Goal: Task Accomplishment & Management: Manage account settings

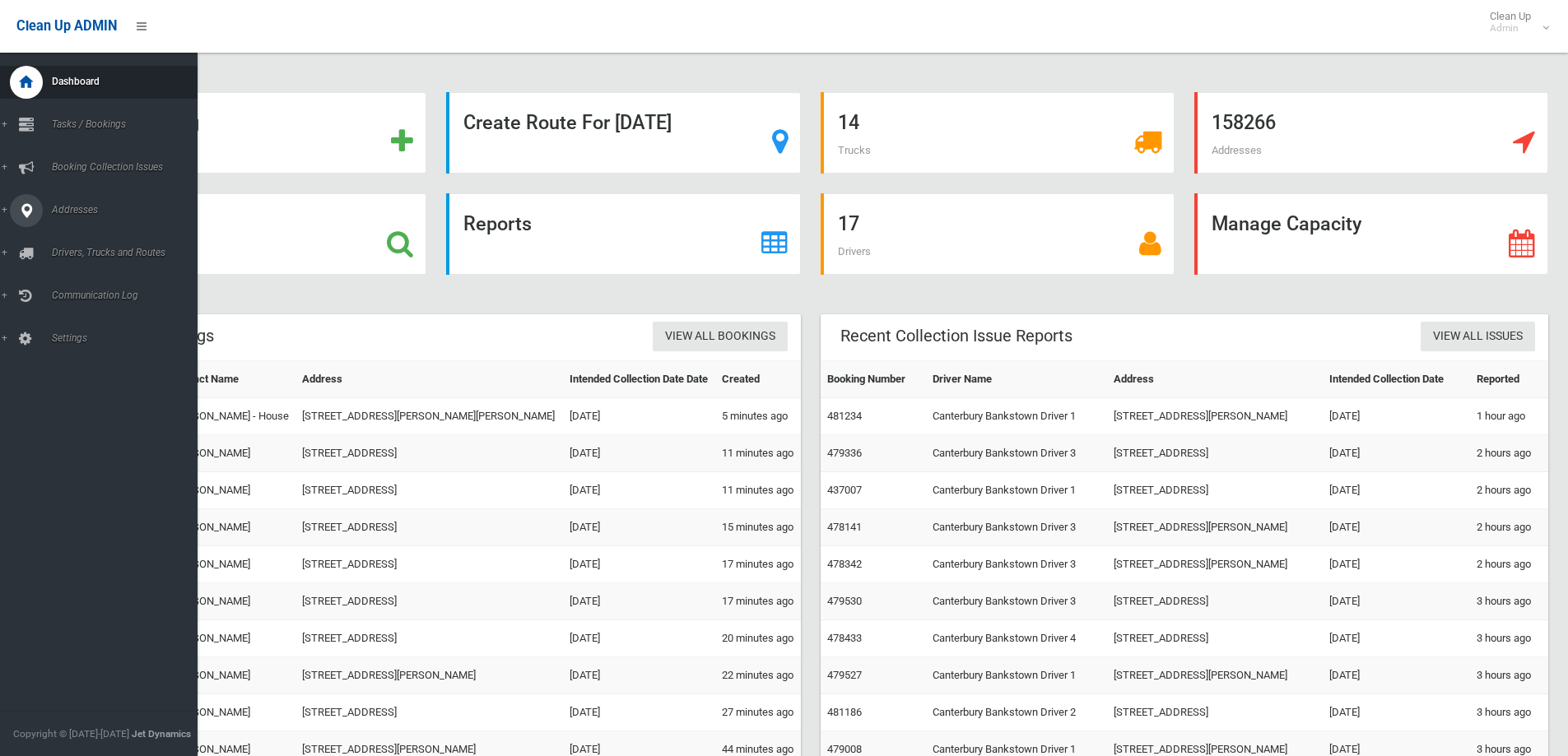
click at [40, 213] on div at bounding box center [27, 211] width 33 height 33
click at [104, 165] on span "Booking Collection Issues" at bounding box center [128, 167] width 163 height 12
click at [100, 120] on span "Tasks / Bookings" at bounding box center [128, 124] width 163 height 12
click at [58, 242] on span "Search" at bounding box center [122, 245] width 149 height 12
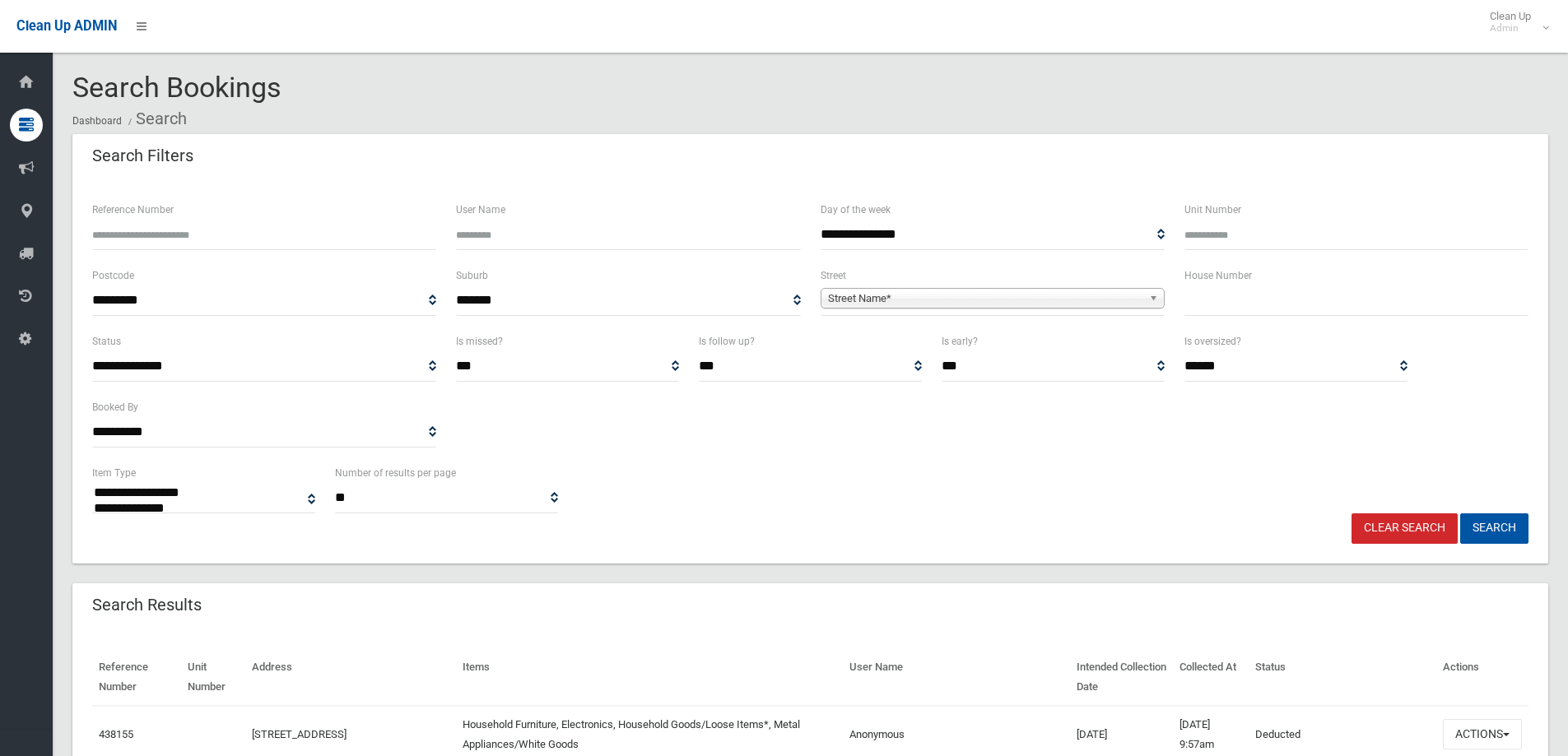
select select
click at [140, 229] on input "Reference Number" at bounding box center [263, 234] width 344 height 30
type input "******"
click at [1491, 525] on button "Search" at bounding box center [1494, 528] width 68 height 30
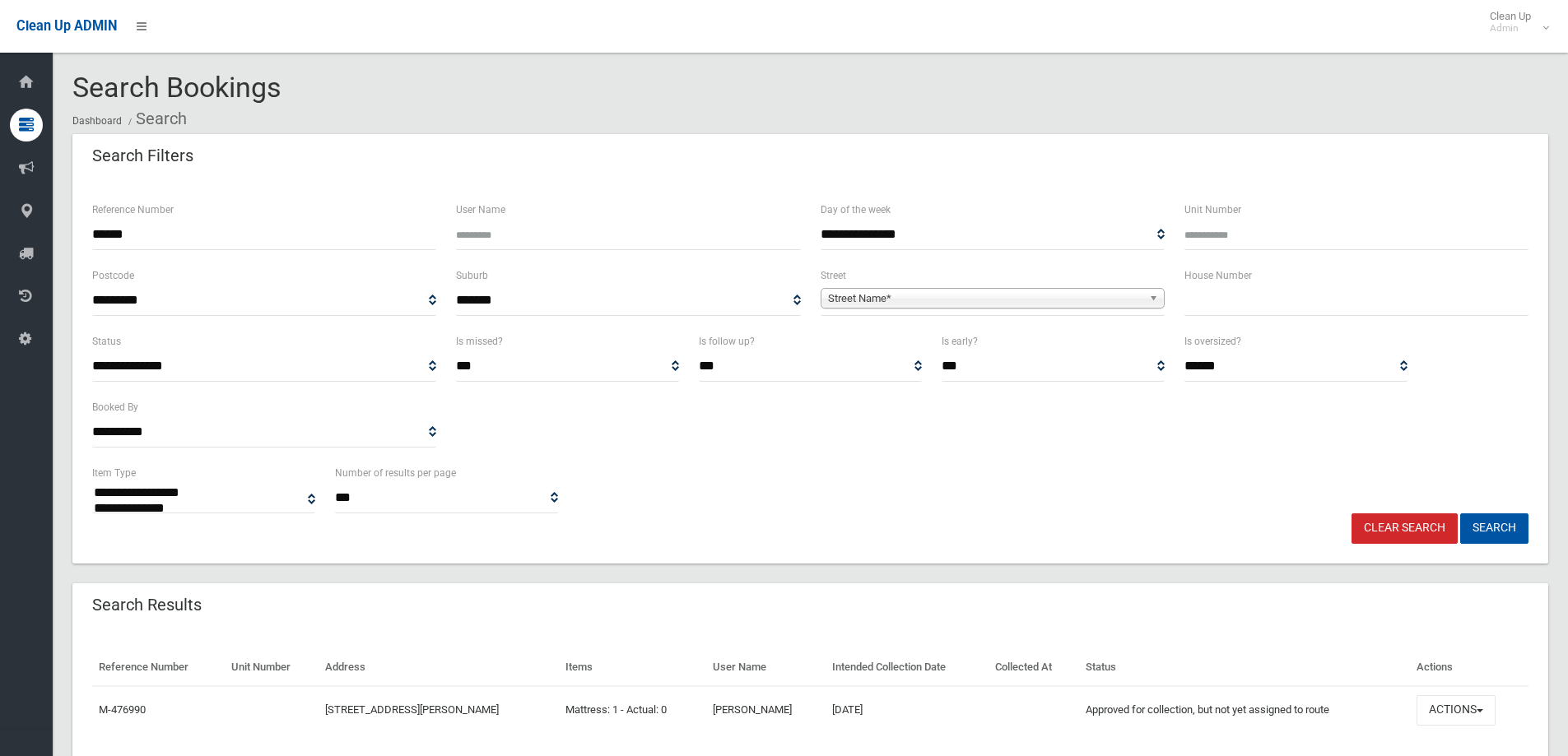
select select
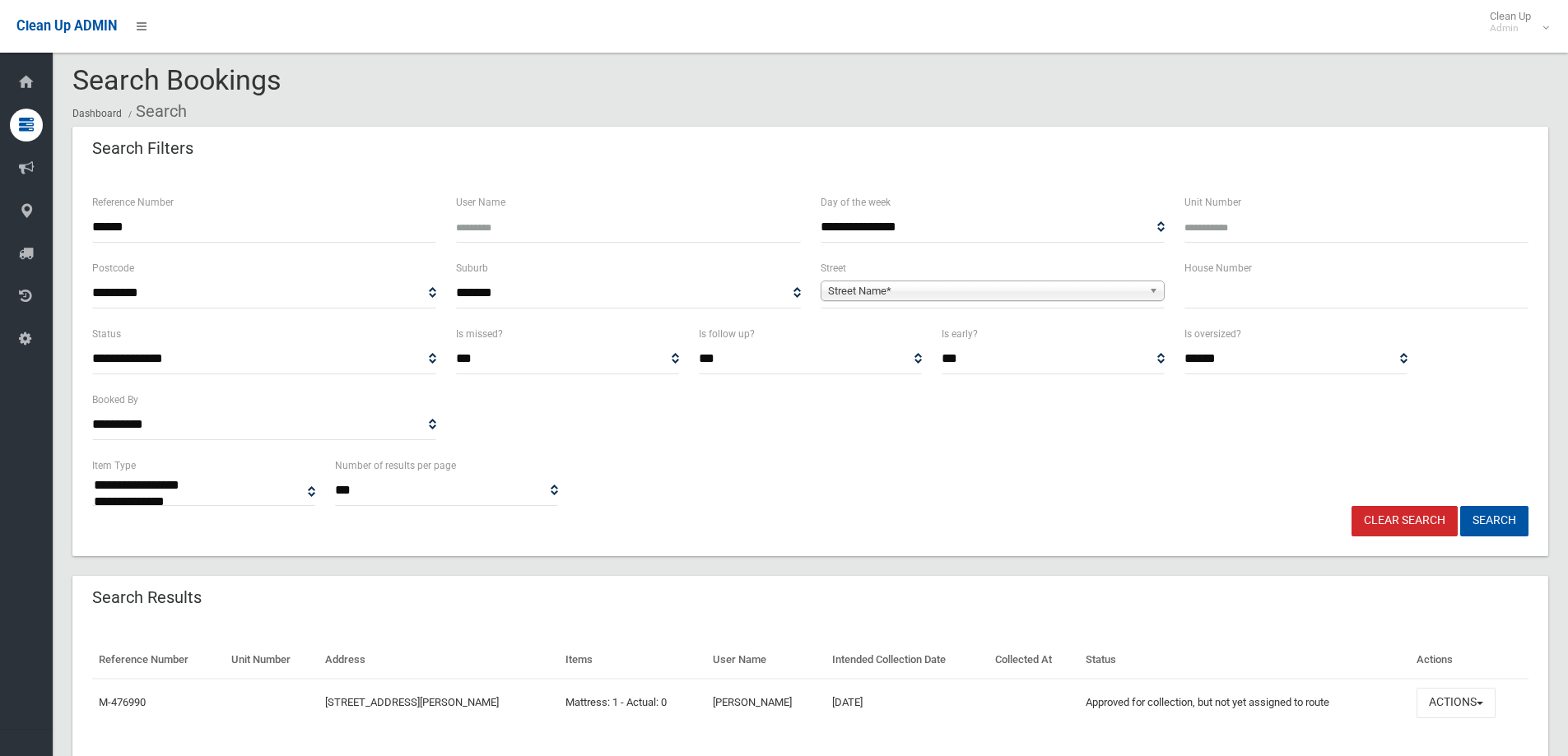
scroll to position [57, 0]
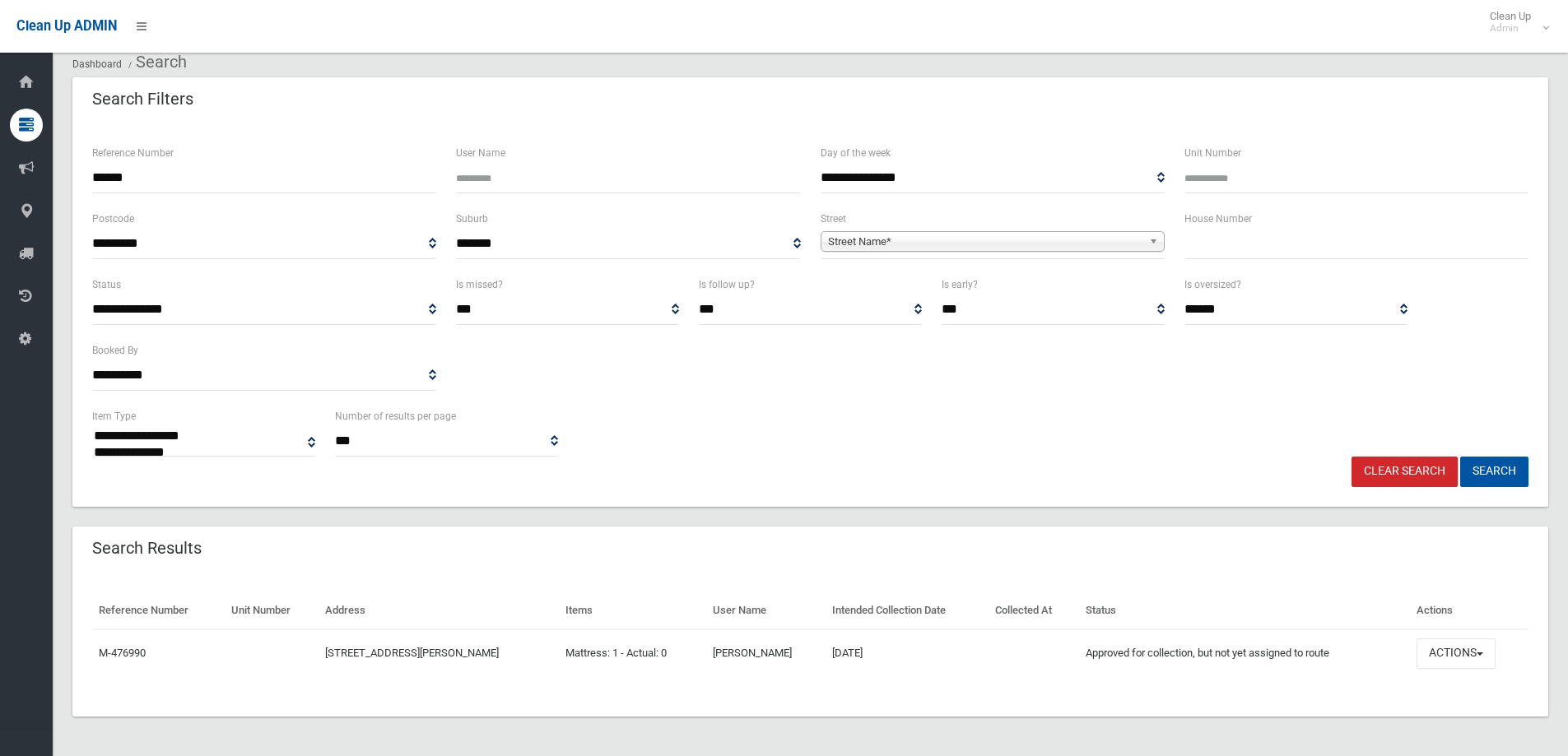
click at [141, 175] on input "******" at bounding box center [263, 178] width 344 height 30
type input "*"
click at [1219, 237] on input "text" at bounding box center [1355, 243] width 344 height 30
type input "**"
click at [905, 245] on span "Street Name*" at bounding box center [985, 241] width 314 height 19
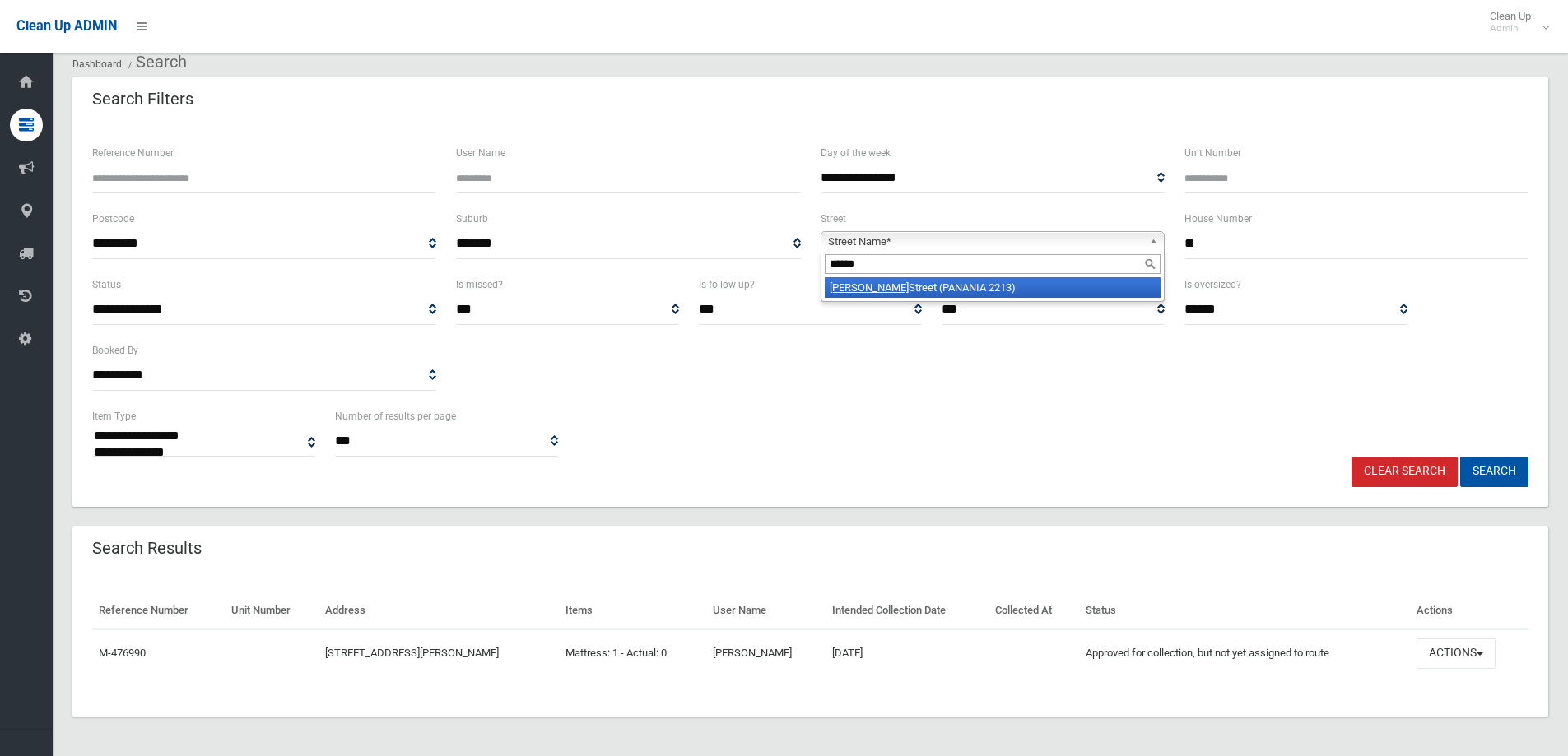
type input "******"
click at [946, 289] on li "Lawler Street (PANANIA 2213)" at bounding box center [992, 287] width 335 height 20
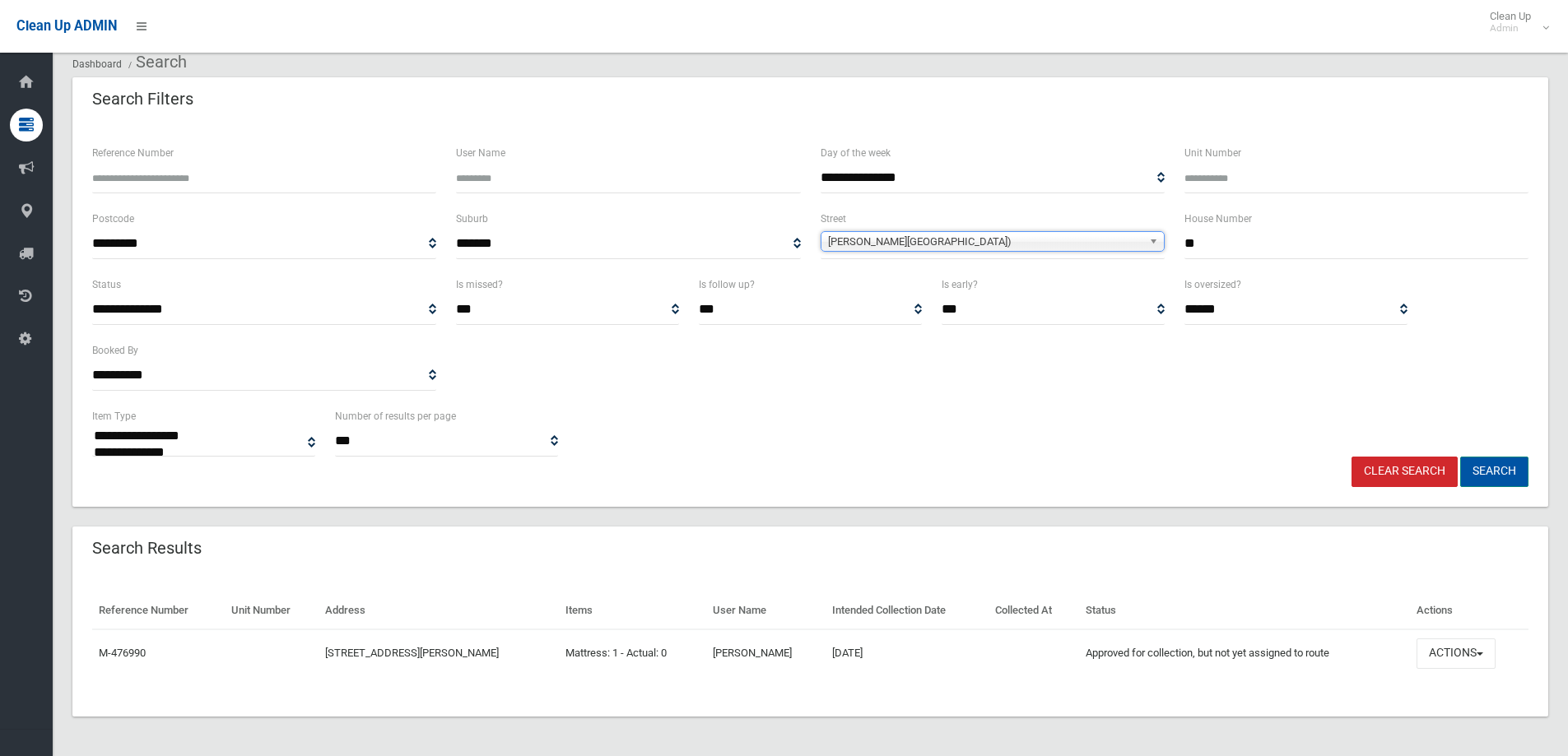
click at [1480, 470] on button "Search" at bounding box center [1494, 471] width 68 height 30
click at [1490, 471] on button "Search" at bounding box center [1494, 471] width 68 height 30
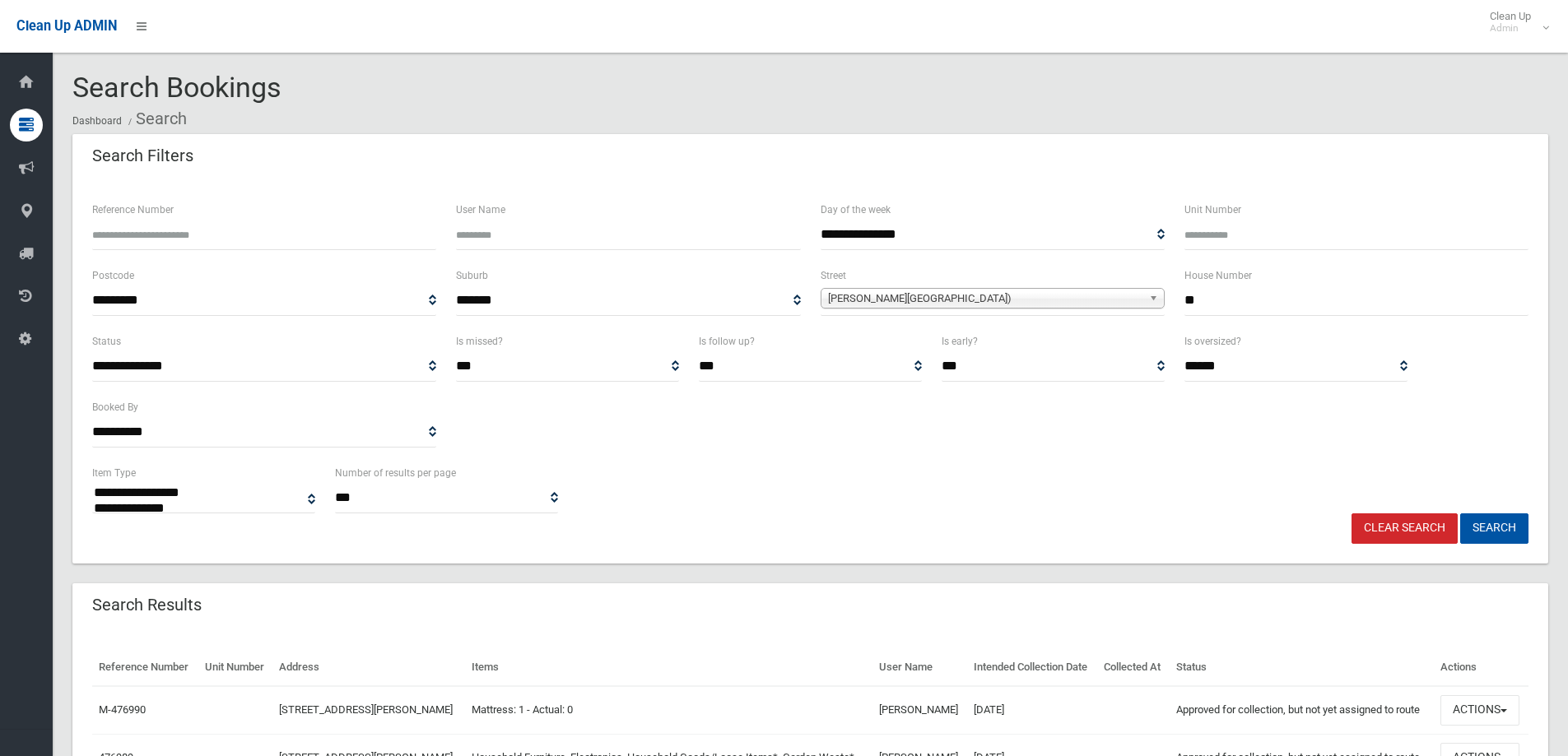
select select
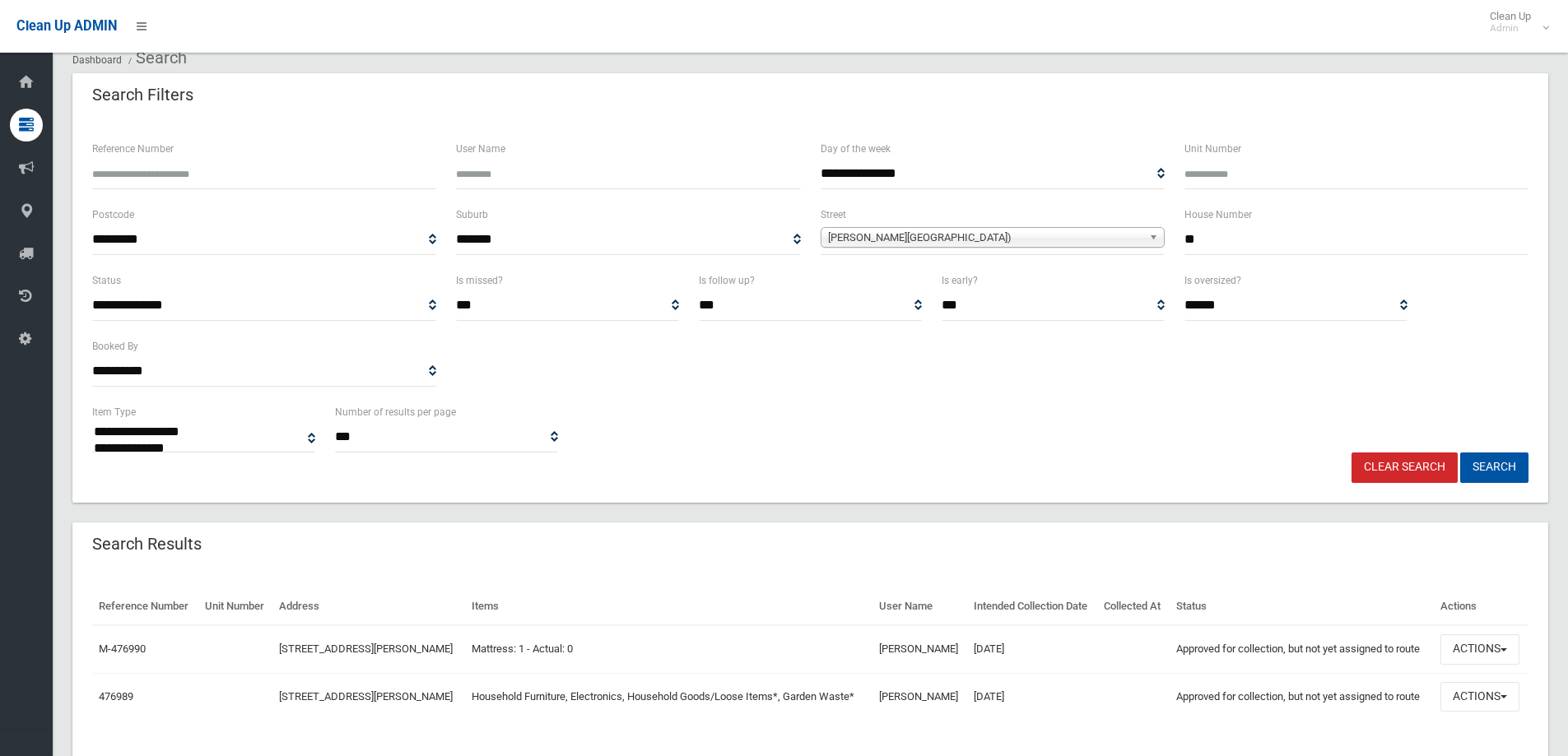
scroll to position [104, 0]
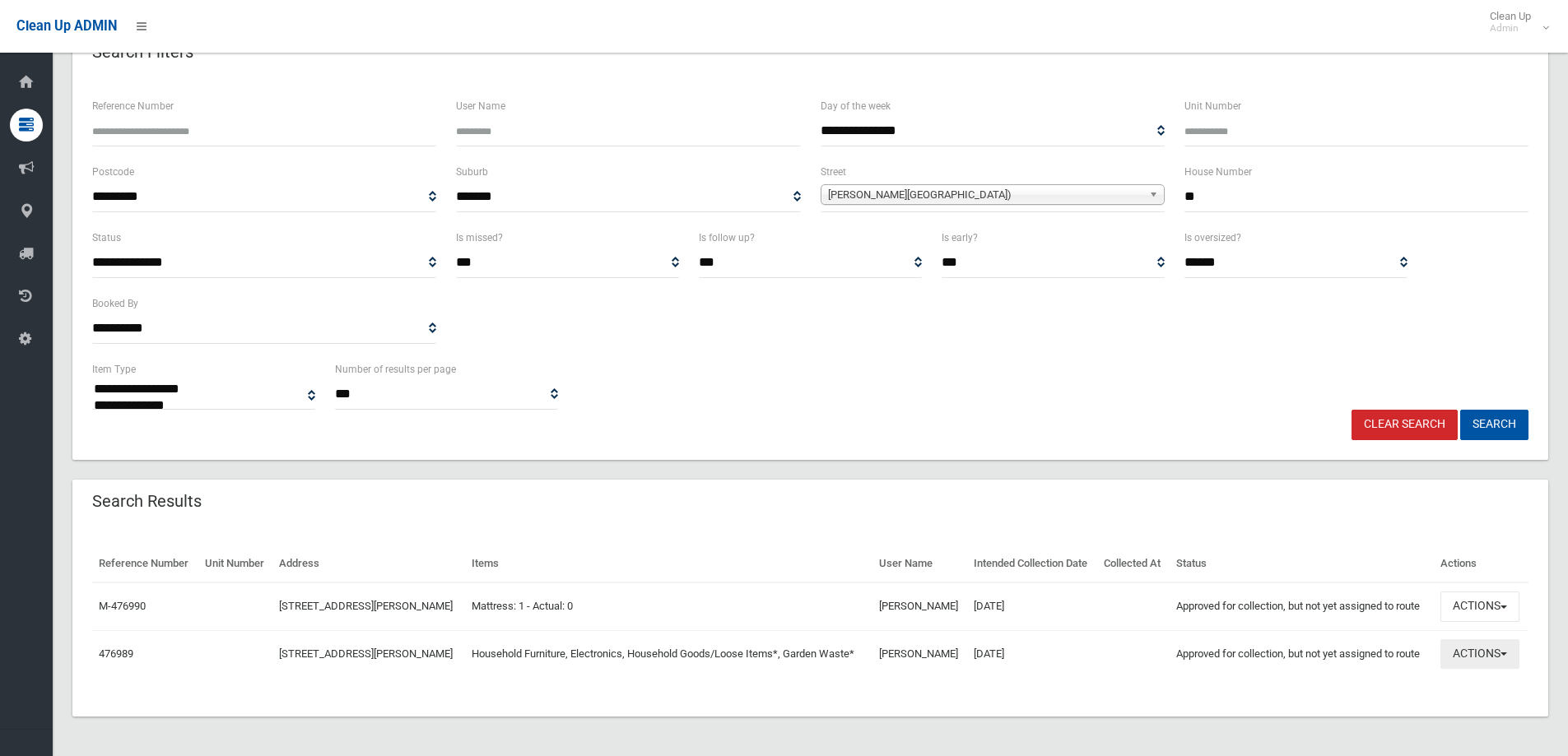
click at [1476, 654] on button "Actions" at bounding box center [1480, 654] width 79 height 30
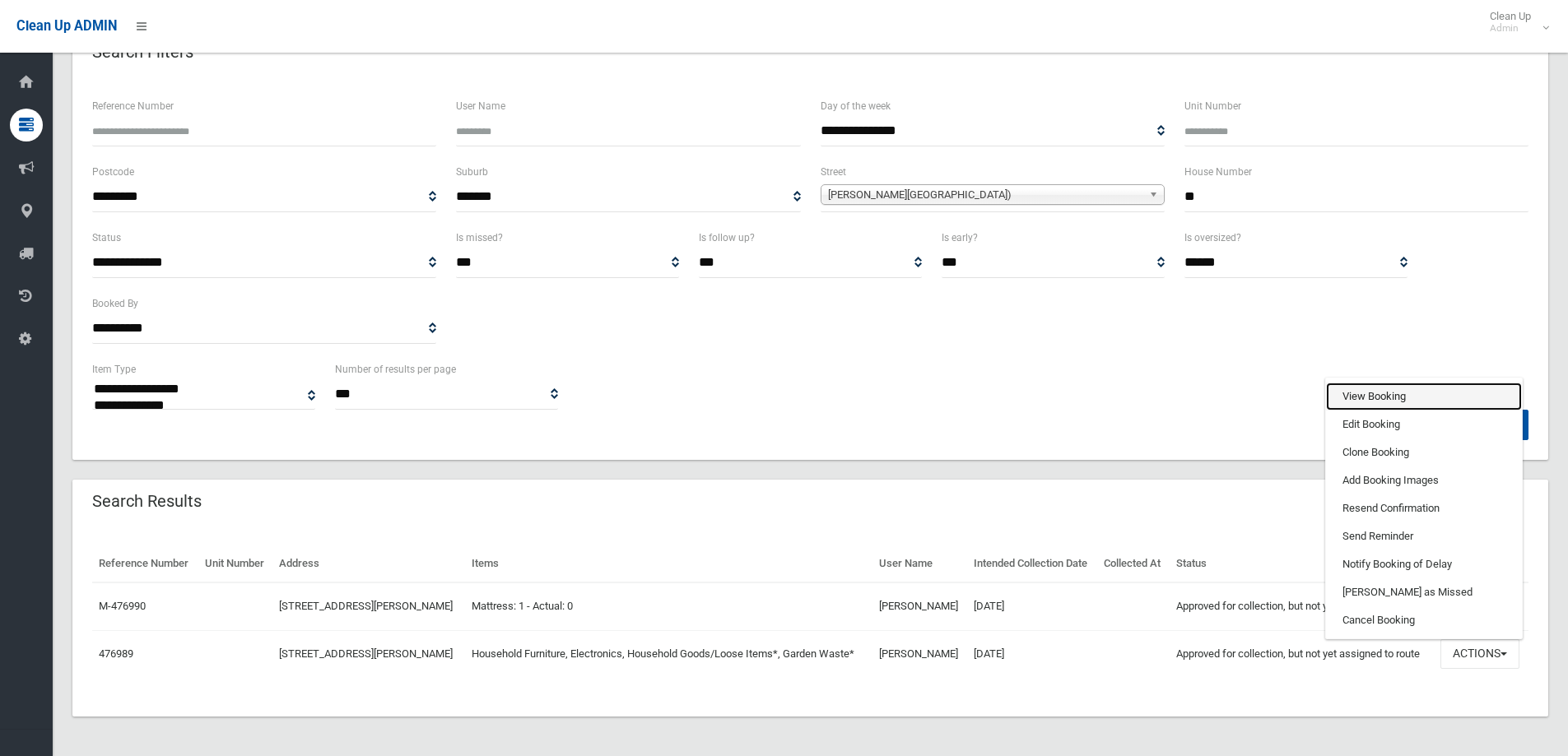
click at [1367, 395] on link "View Booking" at bounding box center [1423, 396] width 196 height 28
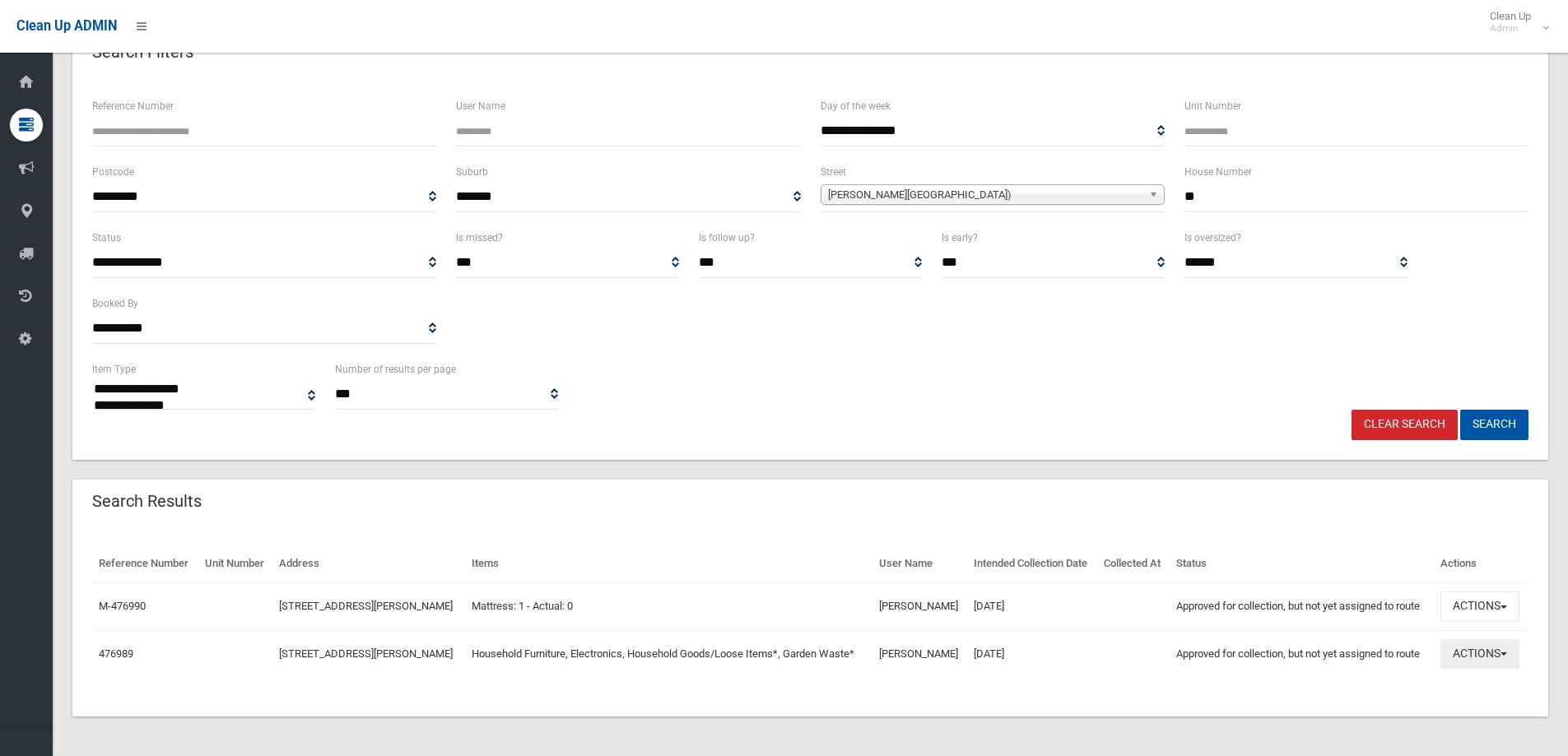
click at [1484, 657] on button "Actions" at bounding box center [1480, 654] width 79 height 30
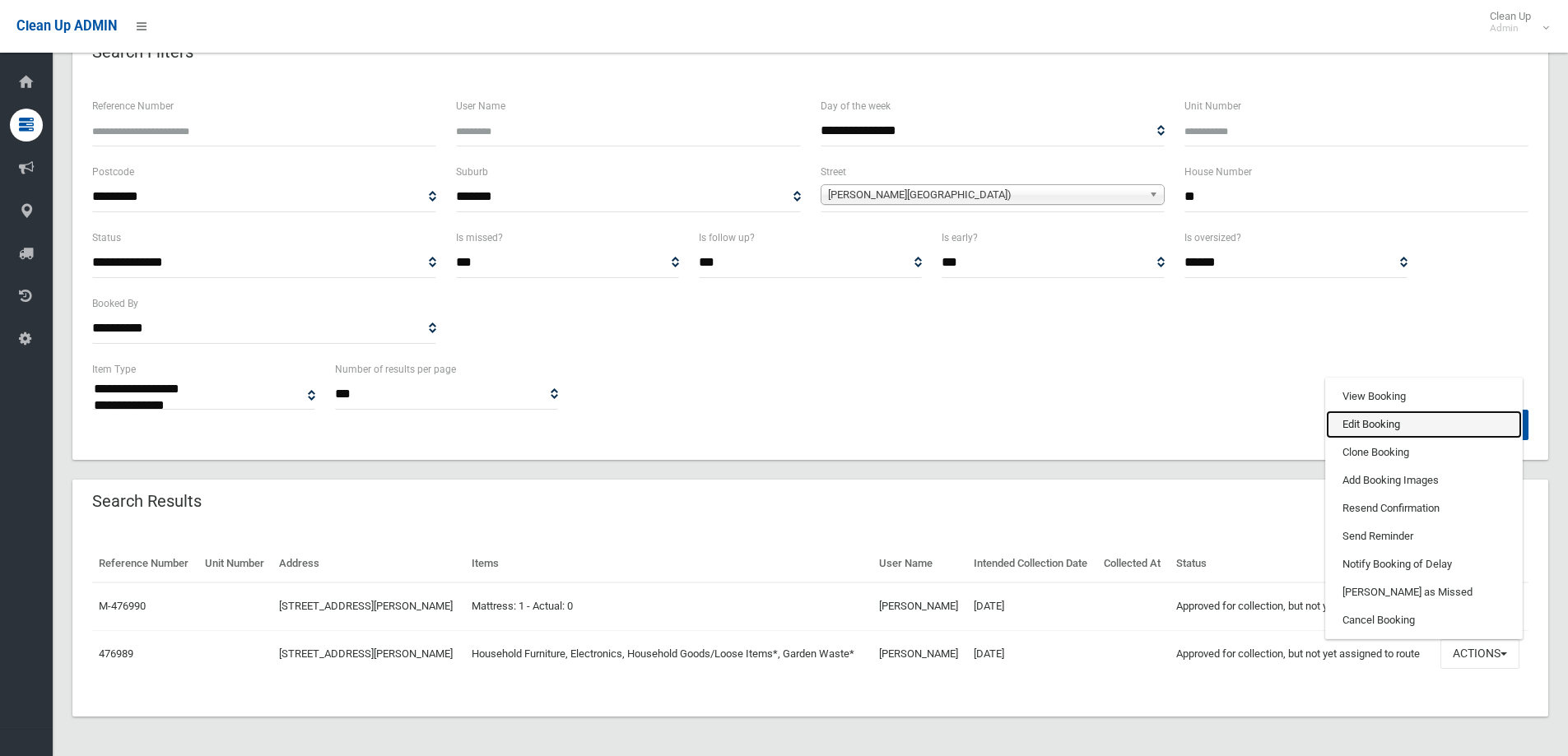
click at [1363, 423] on link "Edit Booking" at bounding box center [1423, 425] width 196 height 28
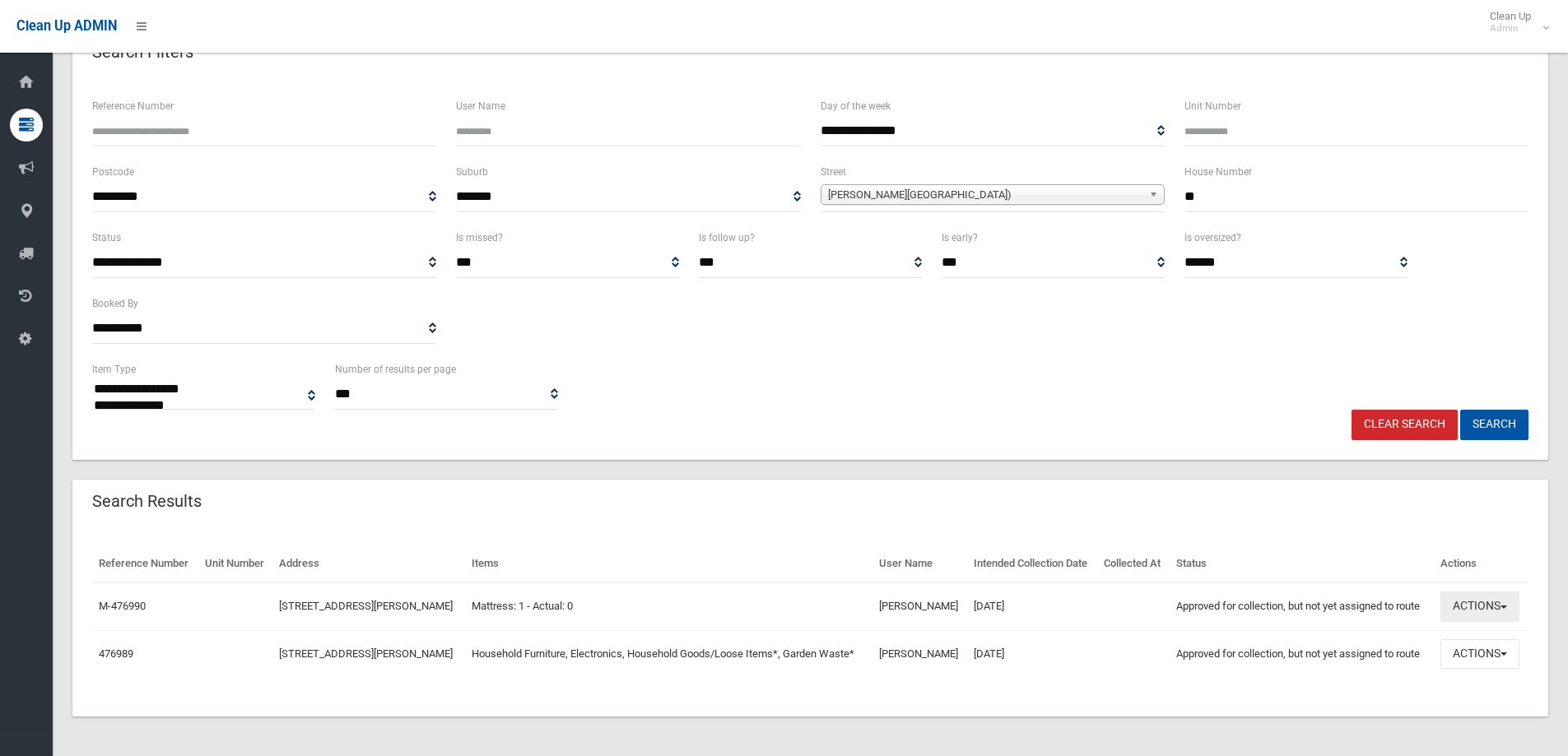
click at [1475, 606] on button "Actions" at bounding box center [1480, 606] width 79 height 30
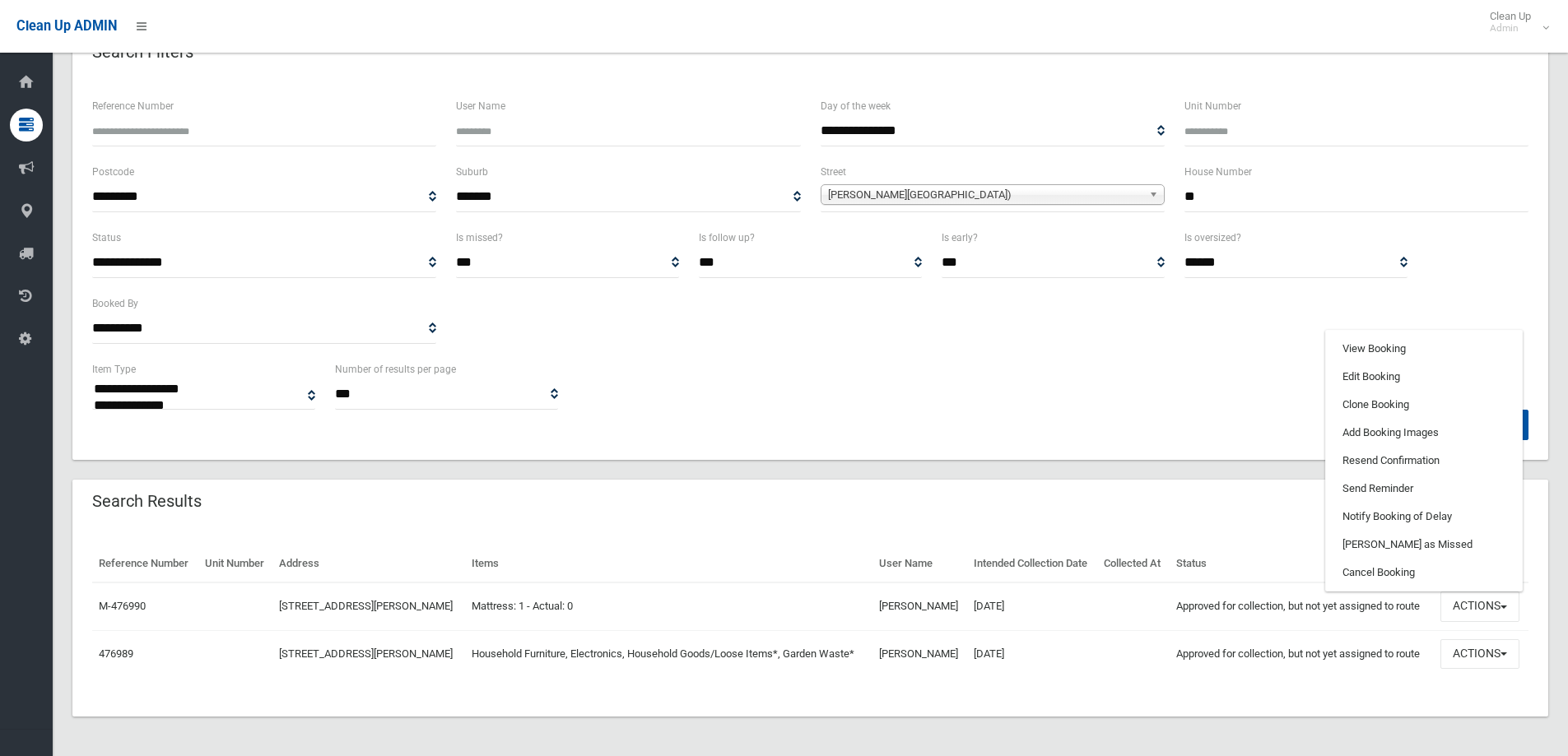
drag, startPoint x: 1024, startPoint y: 607, endPoint x: 1039, endPoint y: 599, distance: 17.0
click at [1027, 607] on td "04/09/2025" at bounding box center [1032, 606] width 130 height 48
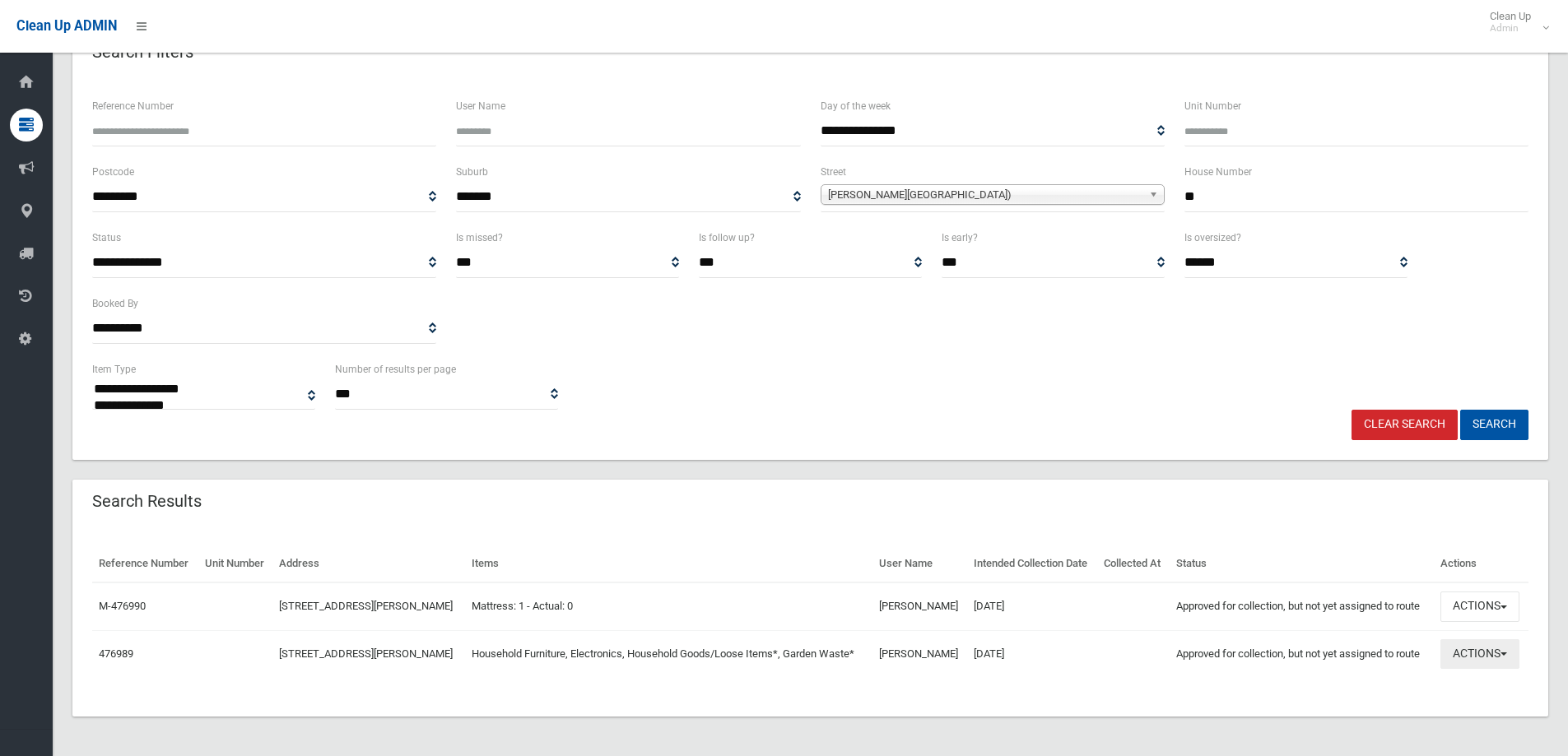
click at [1476, 658] on button "Actions" at bounding box center [1480, 654] width 79 height 30
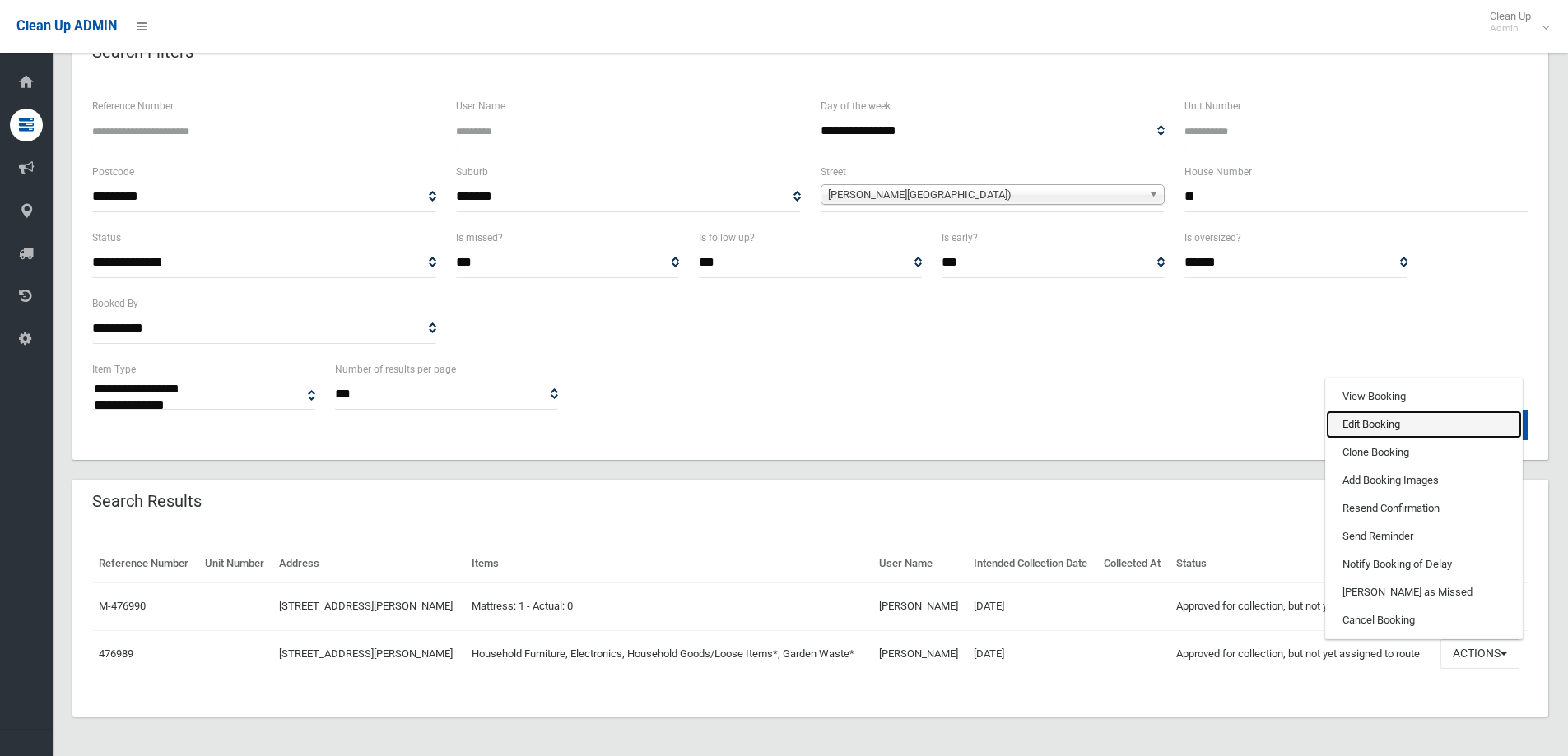
click at [1362, 422] on link "Edit Booking" at bounding box center [1423, 425] width 196 height 28
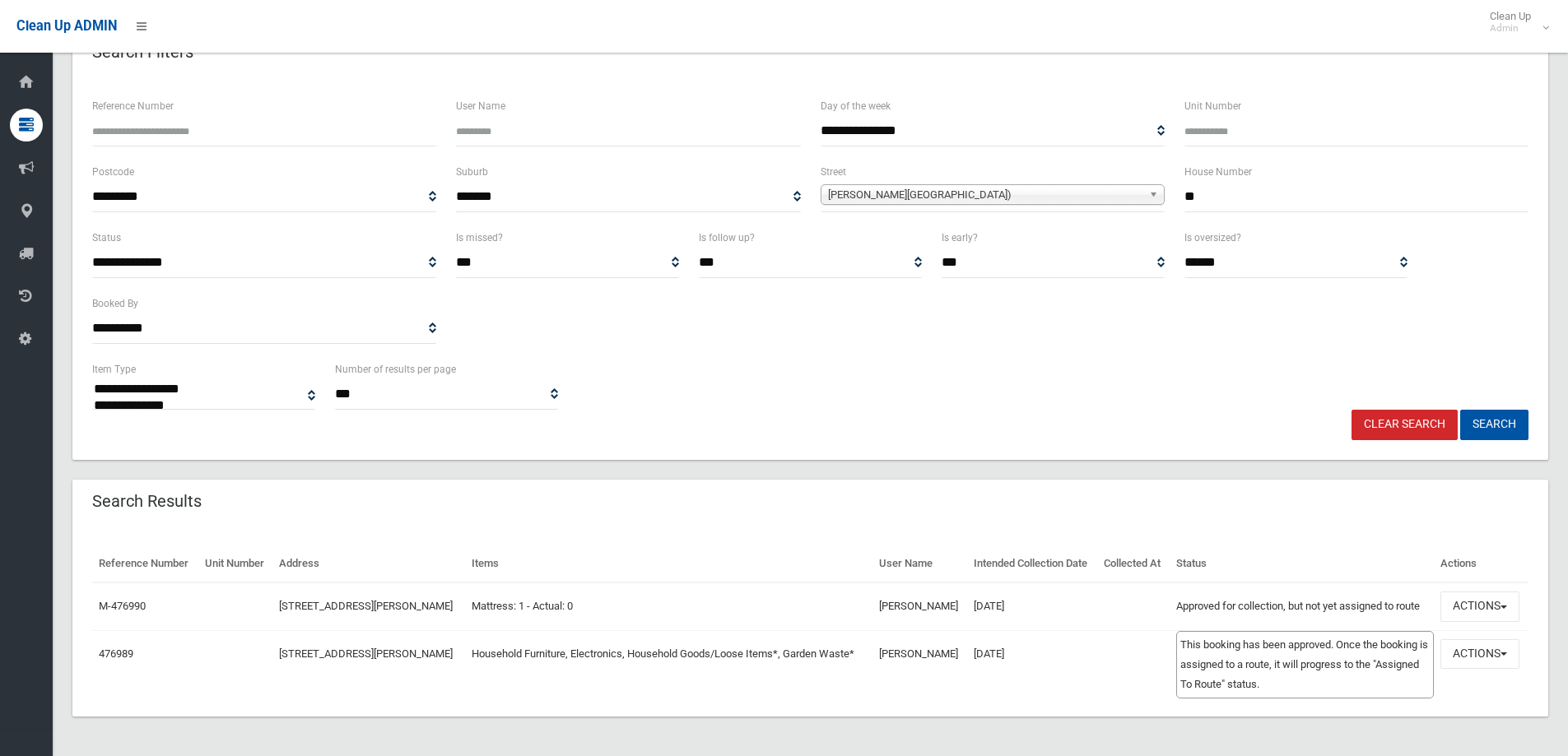
click at [1329, 607] on td "Approved for collection, but not yet assigned to route This booking has been ap…" at bounding box center [1301, 606] width 264 height 48
click at [1487, 603] on button "Actions" at bounding box center [1480, 606] width 79 height 30
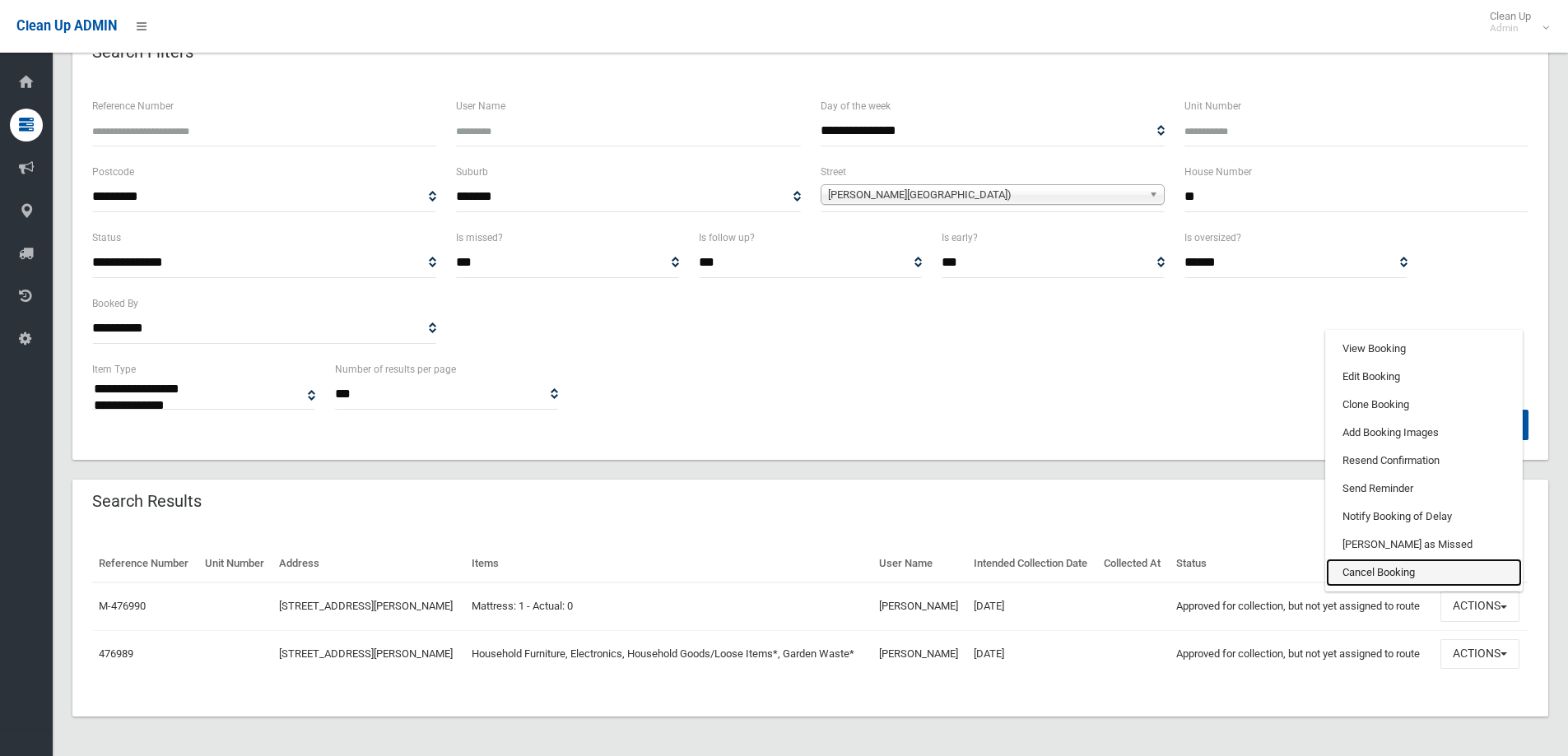
click at [1379, 569] on link "Cancel Booking" at bounding box center [1423, 572] width 196 height 28
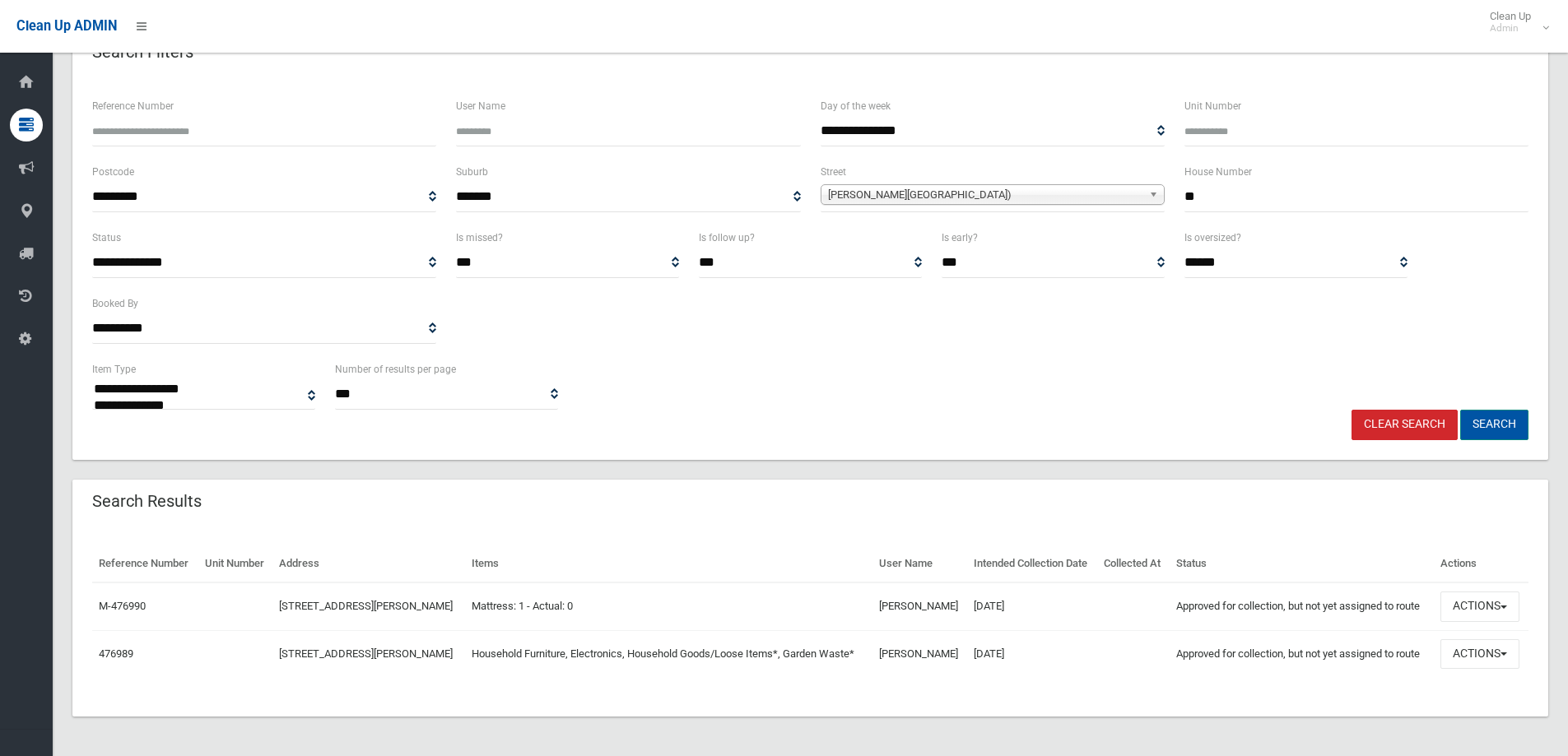
click at [1490, 425] on button "Search" at bounding box center [1494, 425] width 68 height 30
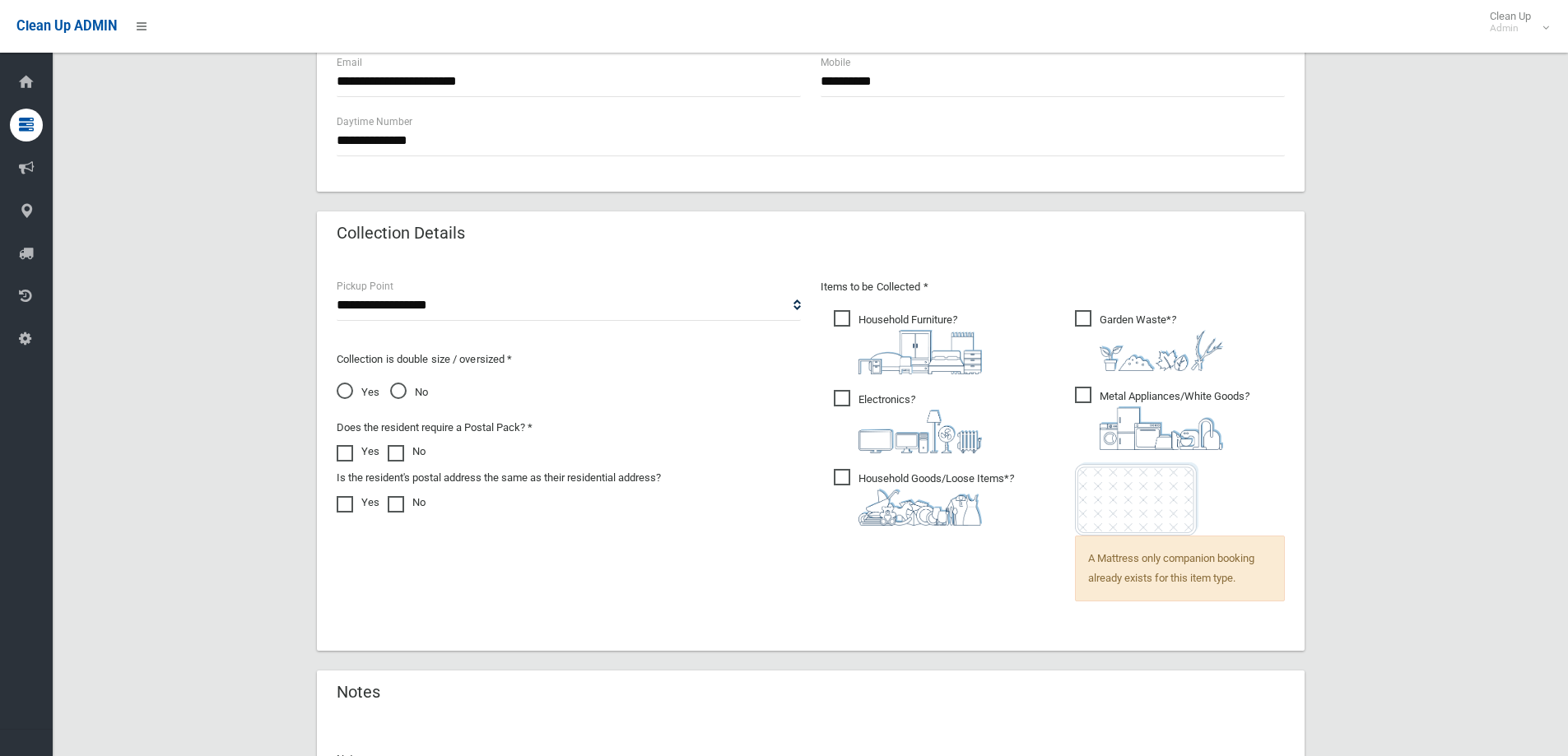
scroll to position [987, 0]
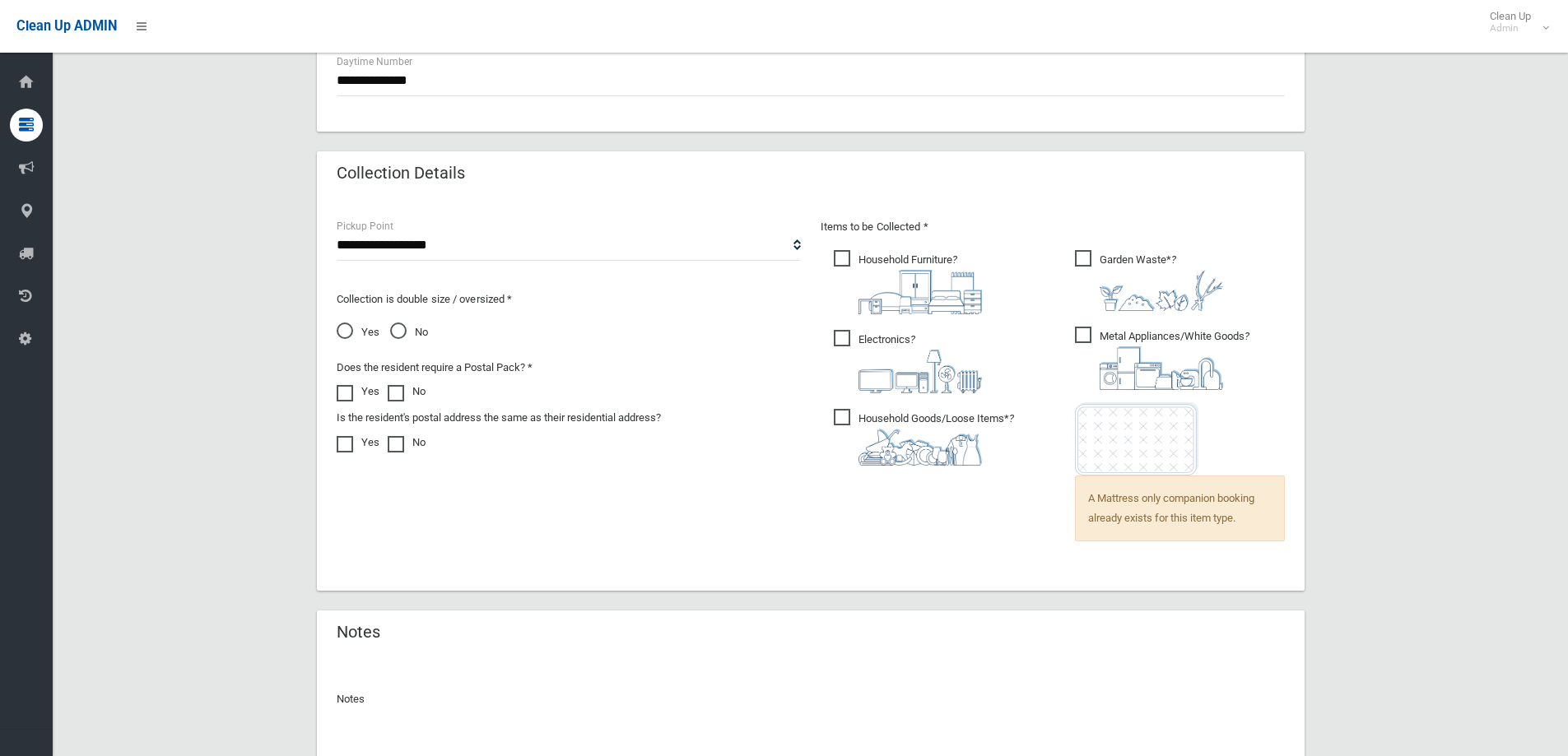
click at [1164, 513] on span "A Mattress only companion booking already exists for this item type." at bounding box center [1180, 507] width 210 height 65
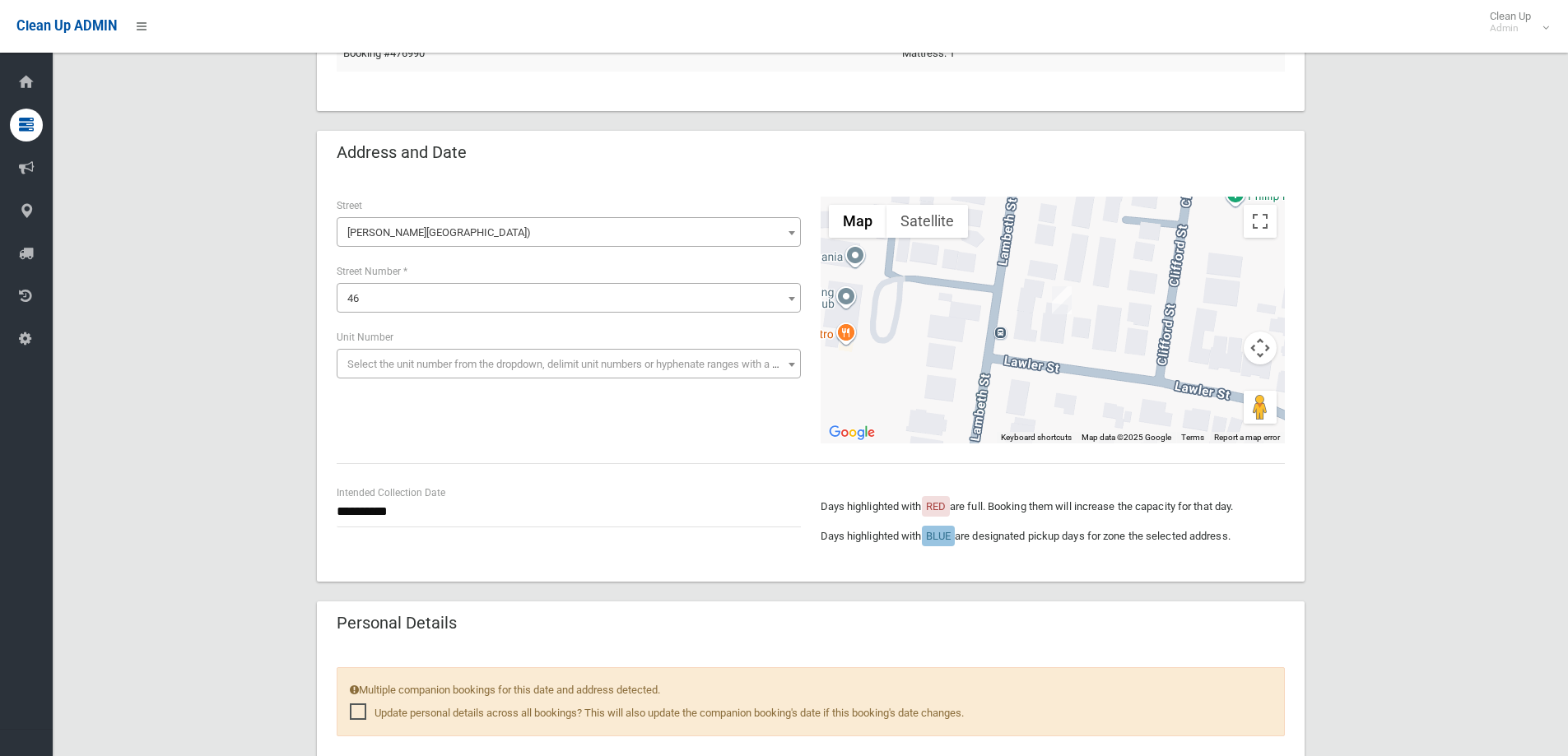
scroll to position [165, 0]
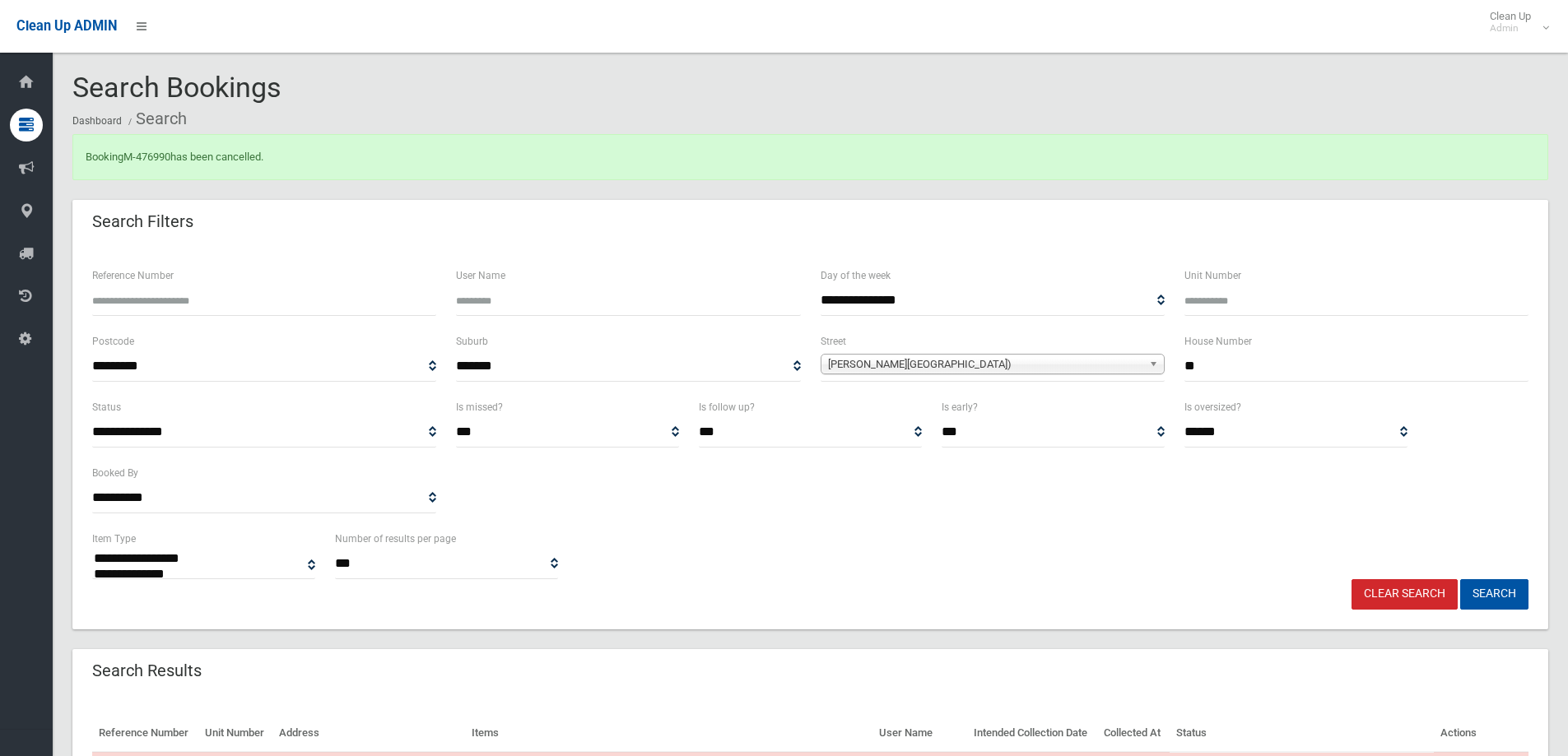
select select
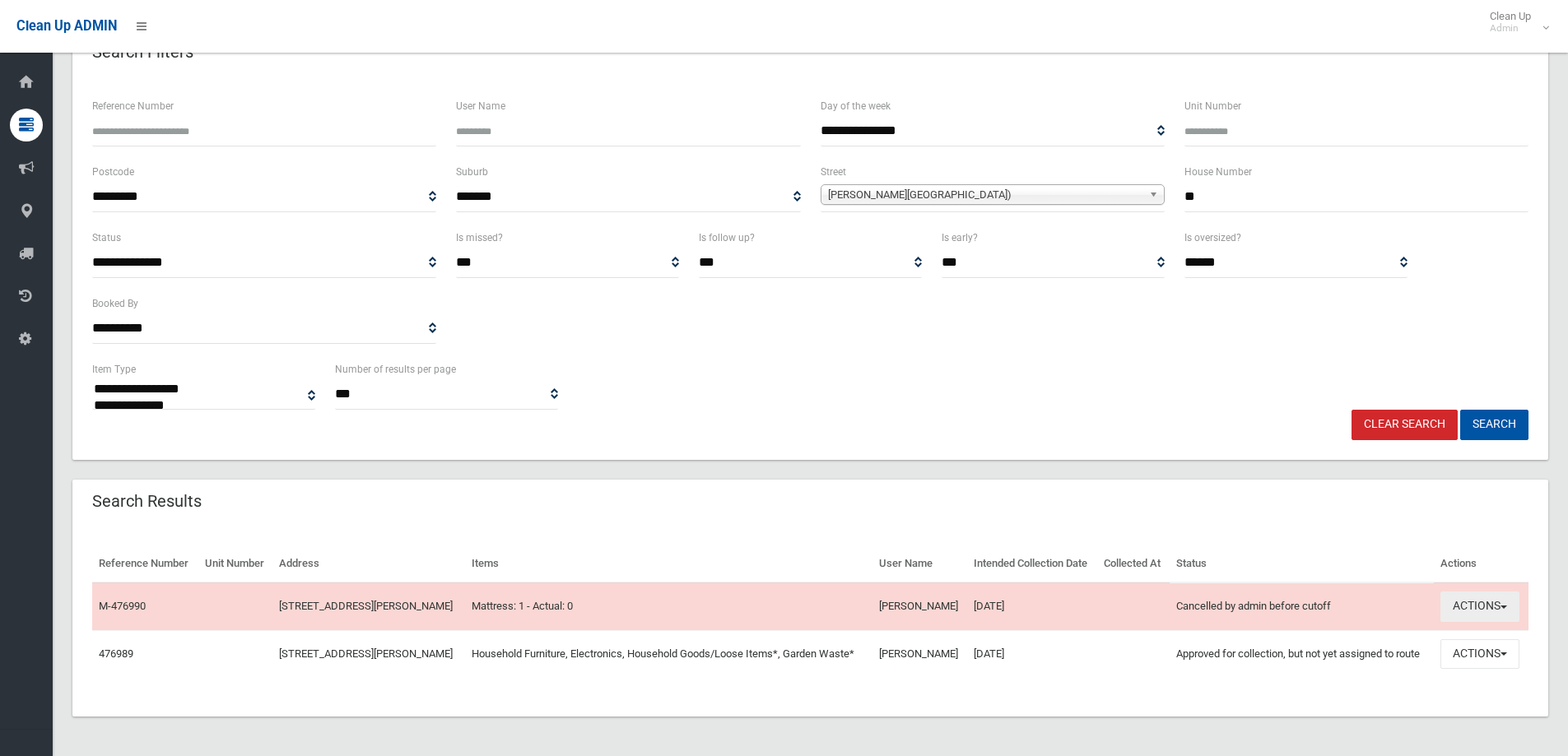
click at [1469, 611] on button "Actions" at bounding box center [1480, 606] width 79 height 30
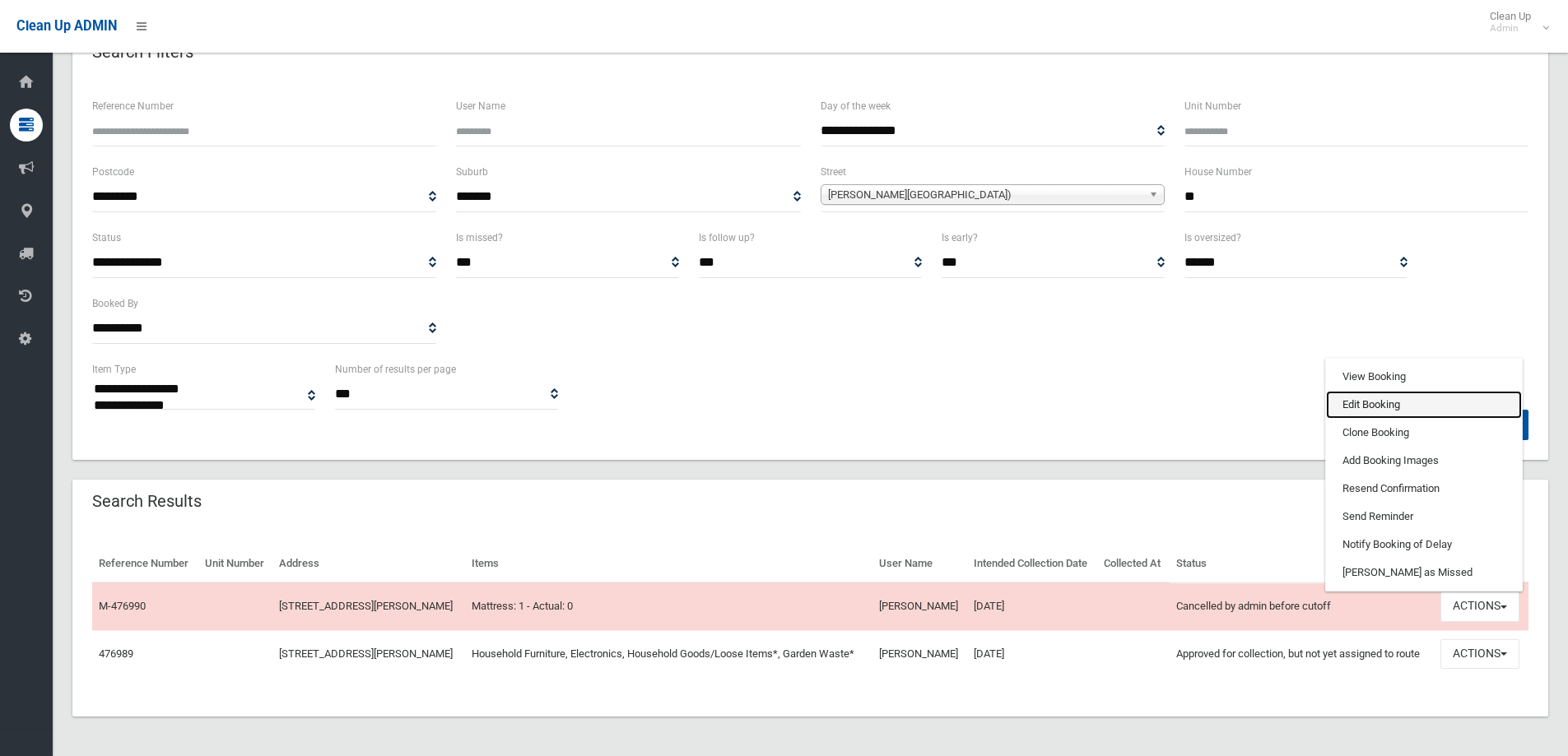
click at [1360, 407] on link "Edit Booking" at bounding box center [1423, 404] width 196 height 28
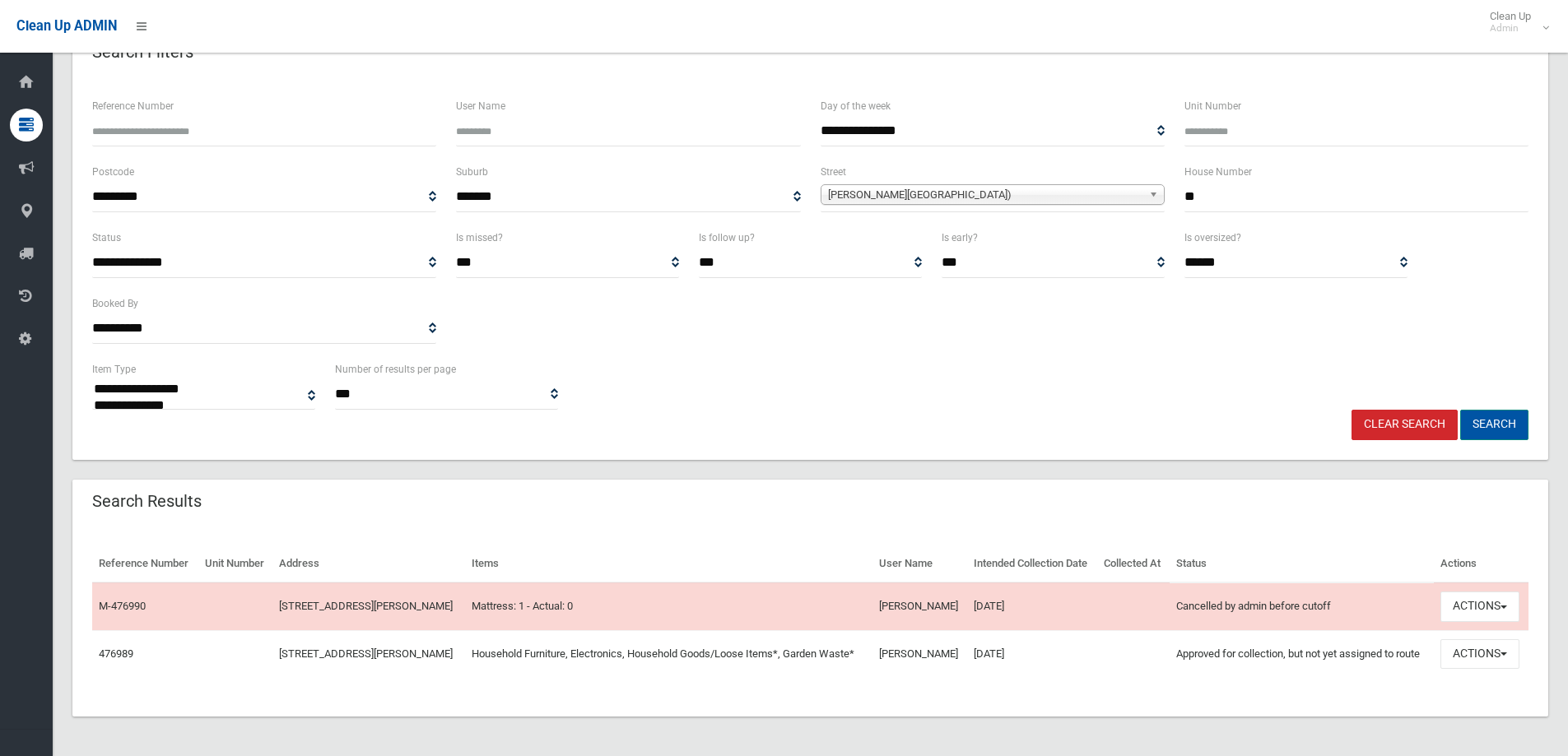
click at [1491, 422] on button "Search" at bounding box center [1494, 425] width 68 height 30
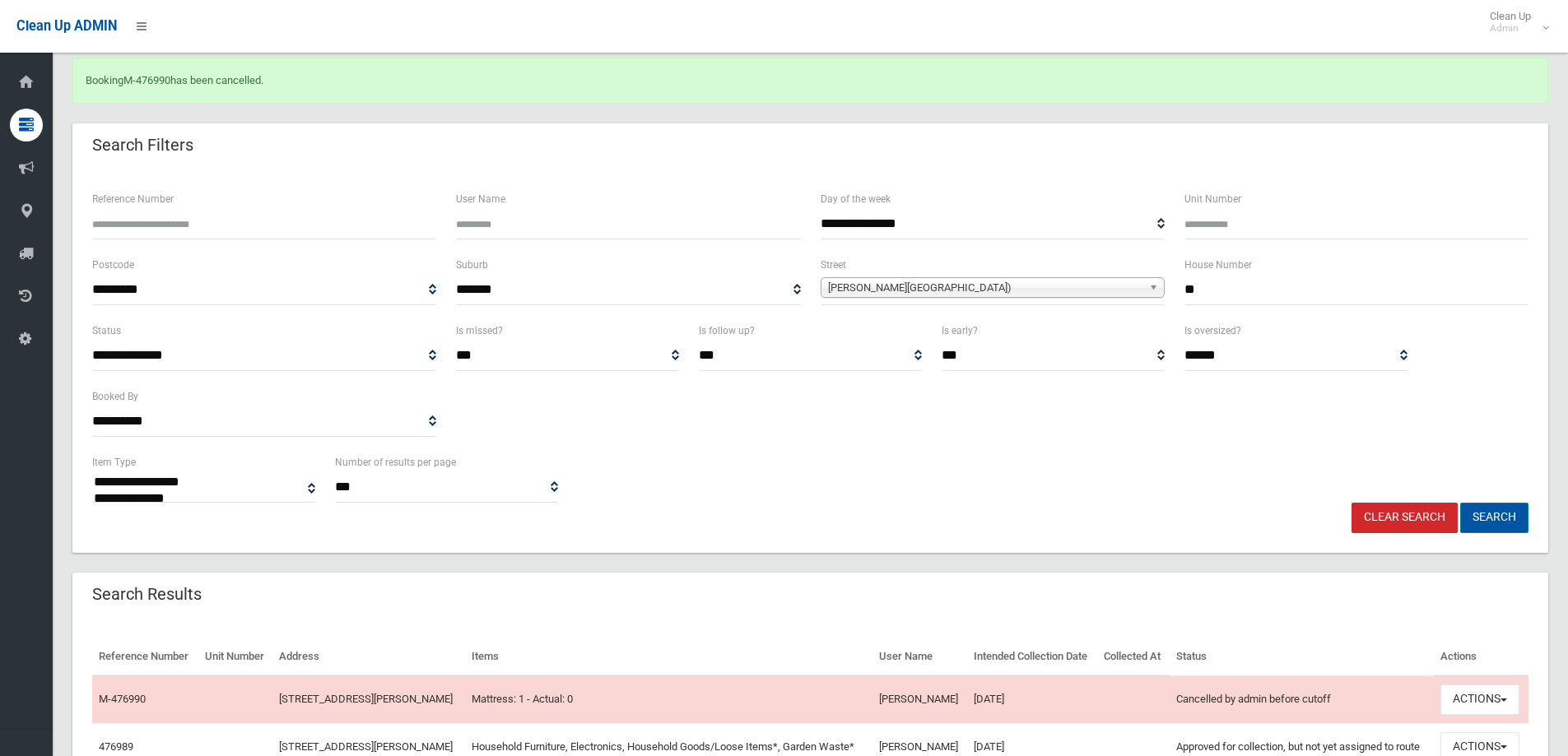
scroll to position [0, 0]
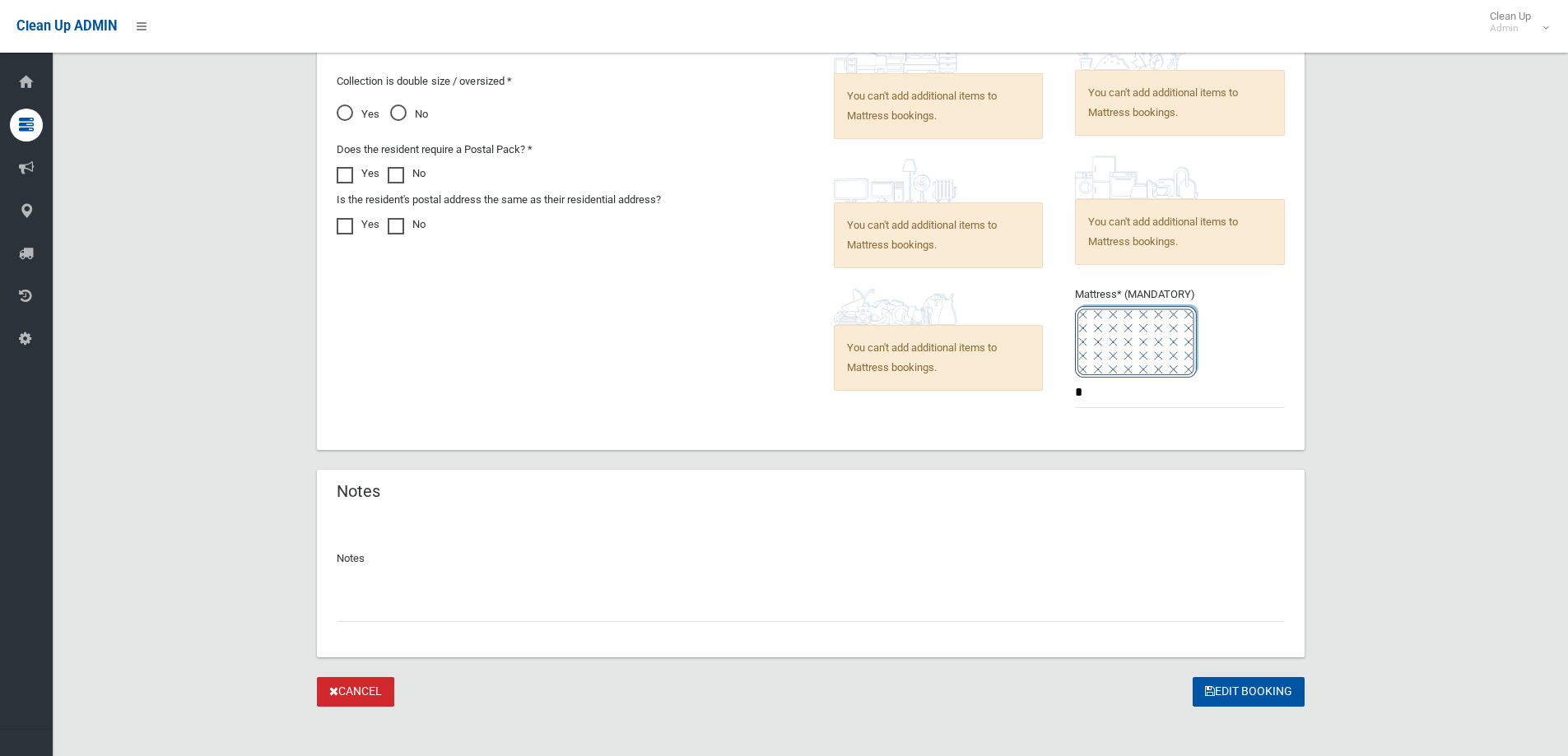
scroll to position [964, 0]
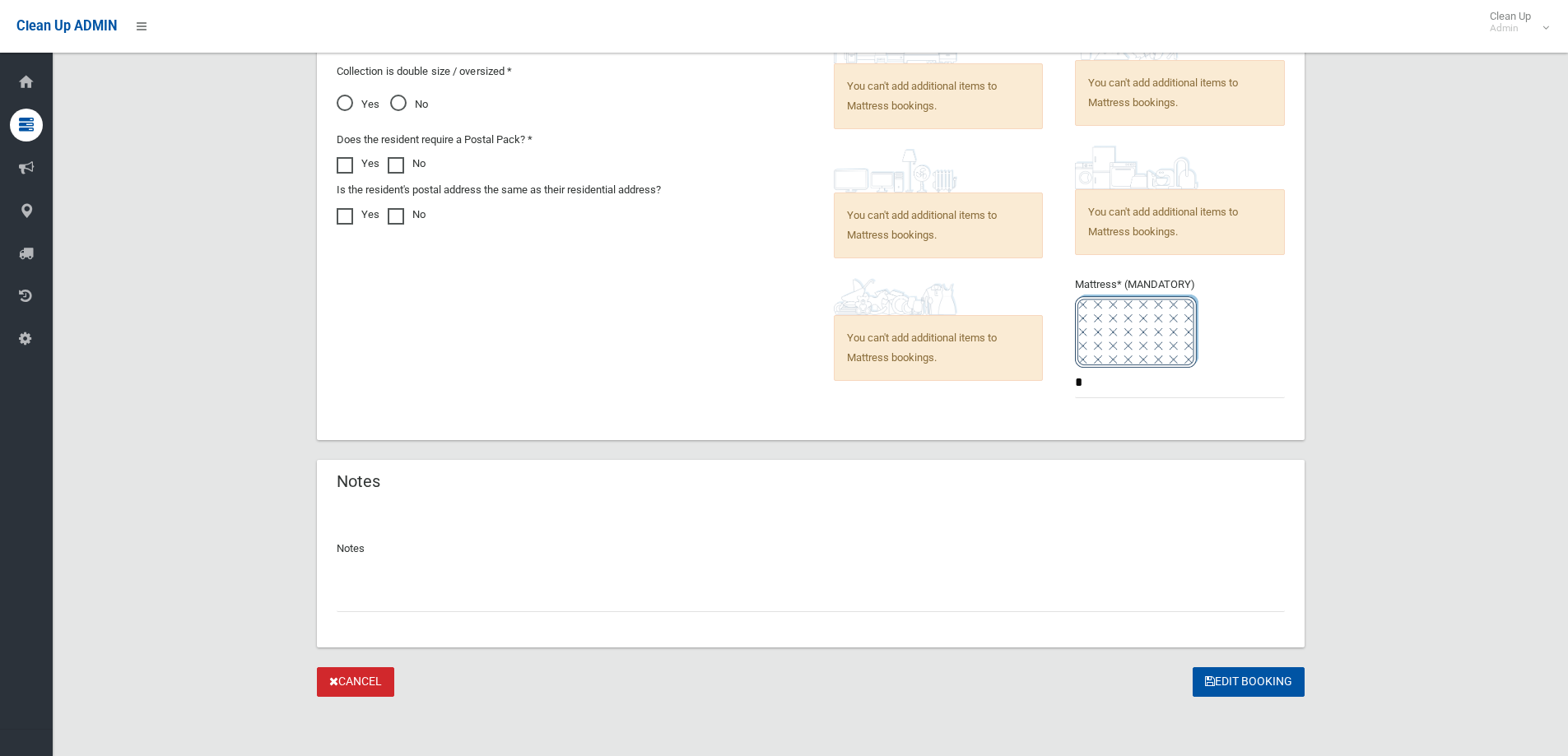
click at [368, 597] on input "text" at bounding box center [810, 596] width 948 height 30
type input "**********"
click at [1253, 678] on button "Edit Booking" at bounding box center [1247, 681] width 111 height 30
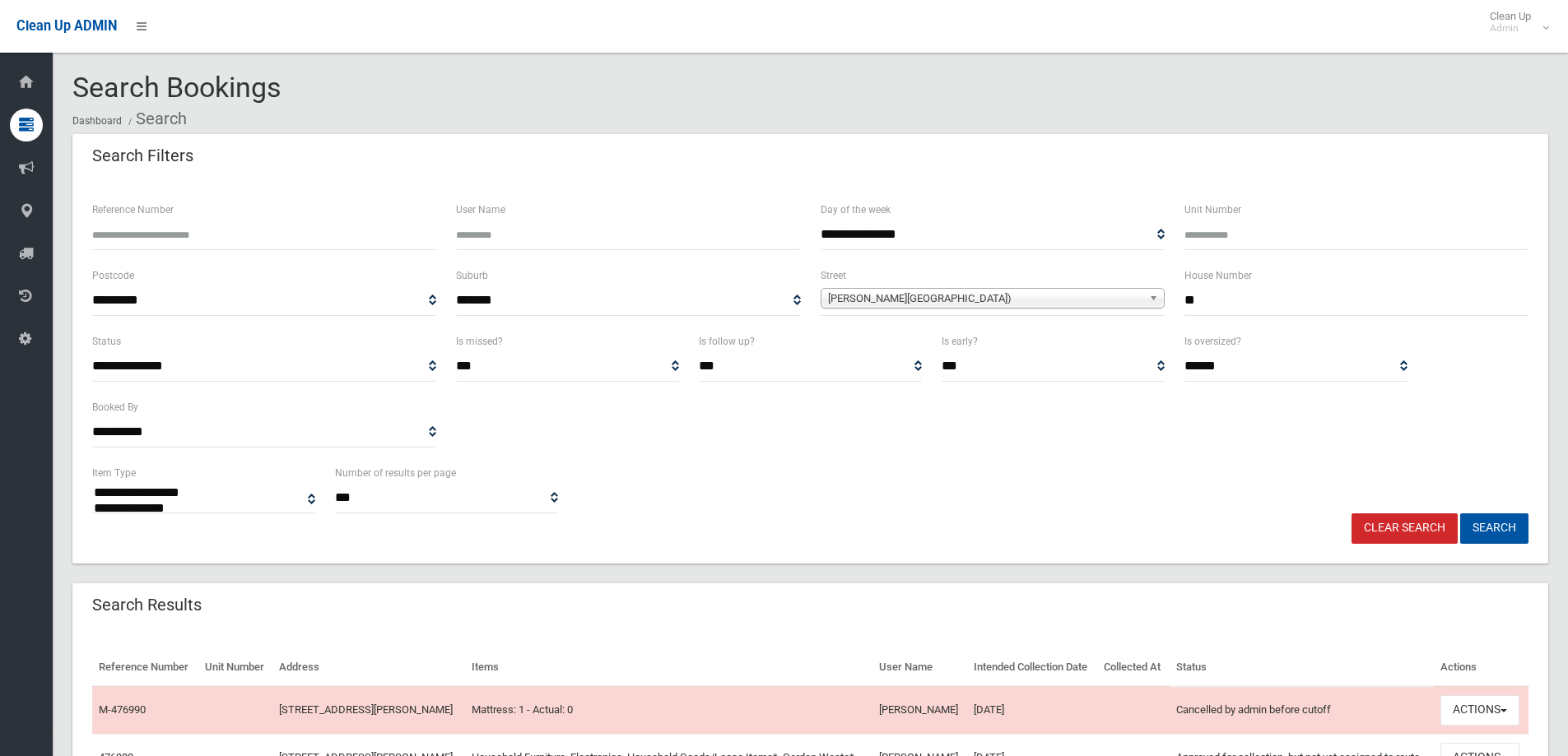
select select
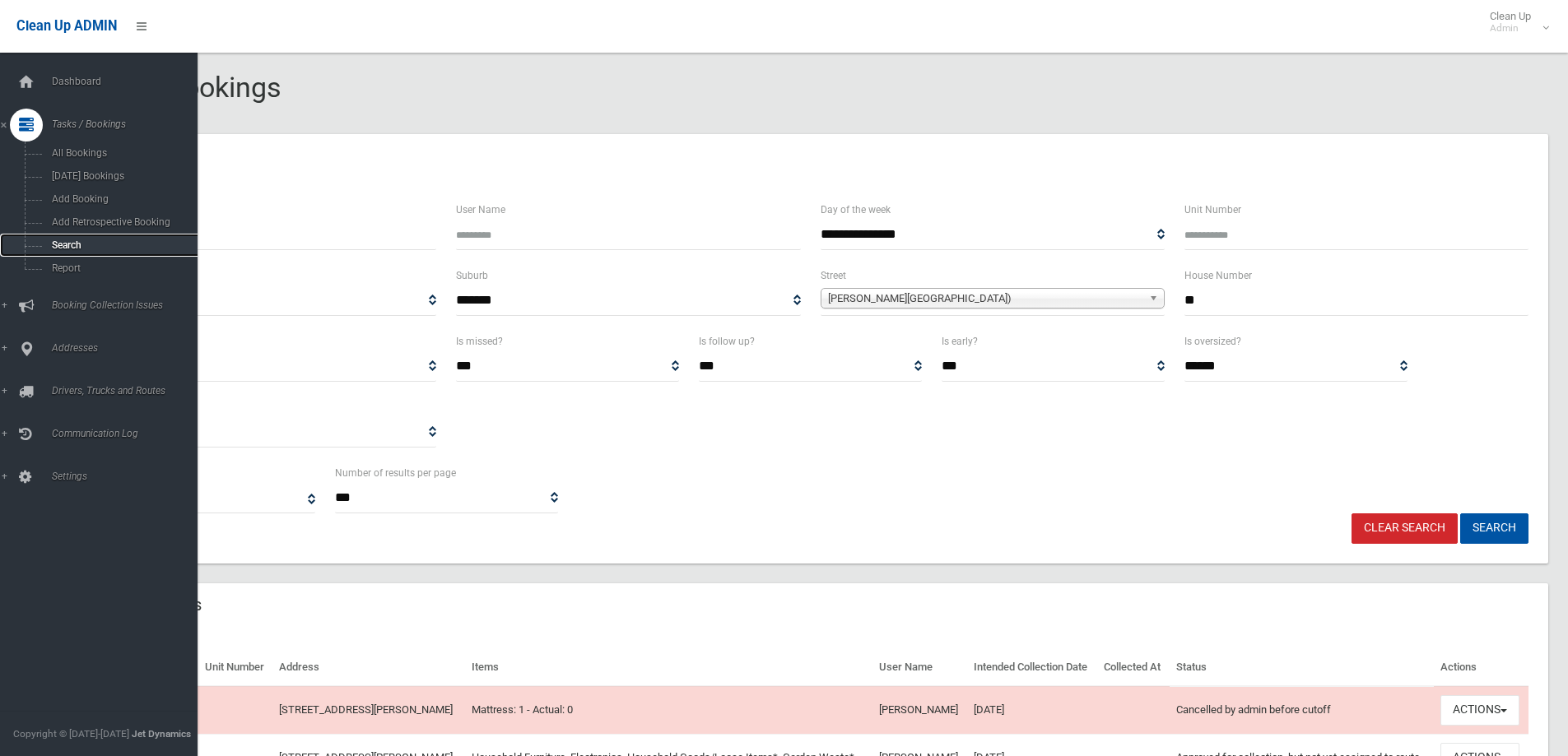
click at [53, 243] on span "Search" at bounding box center [122, 245] width 149 height 12
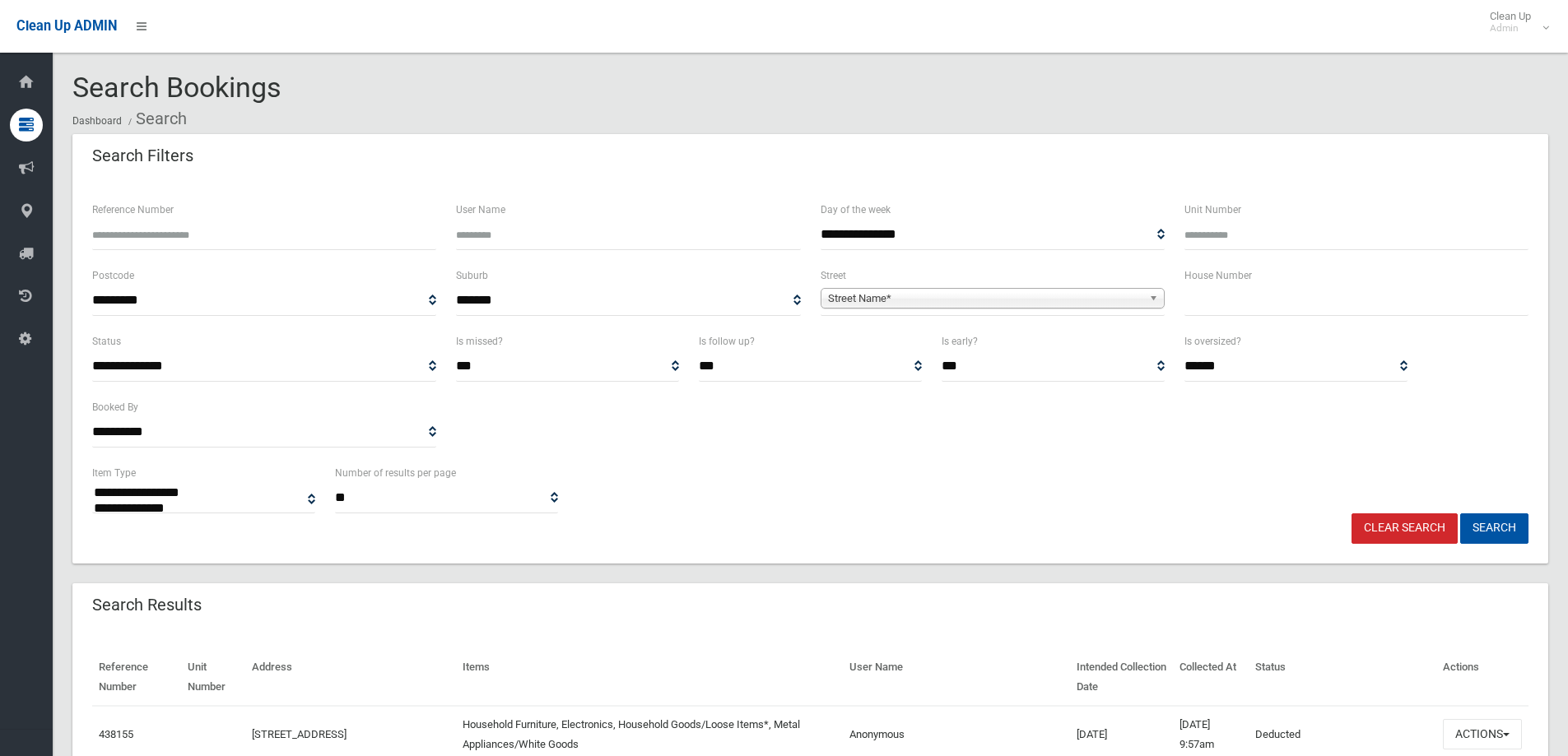
select select
click at [1221, 302] on input "text" at bounding box center [1355, 300] width 344 height 30
type input "***"
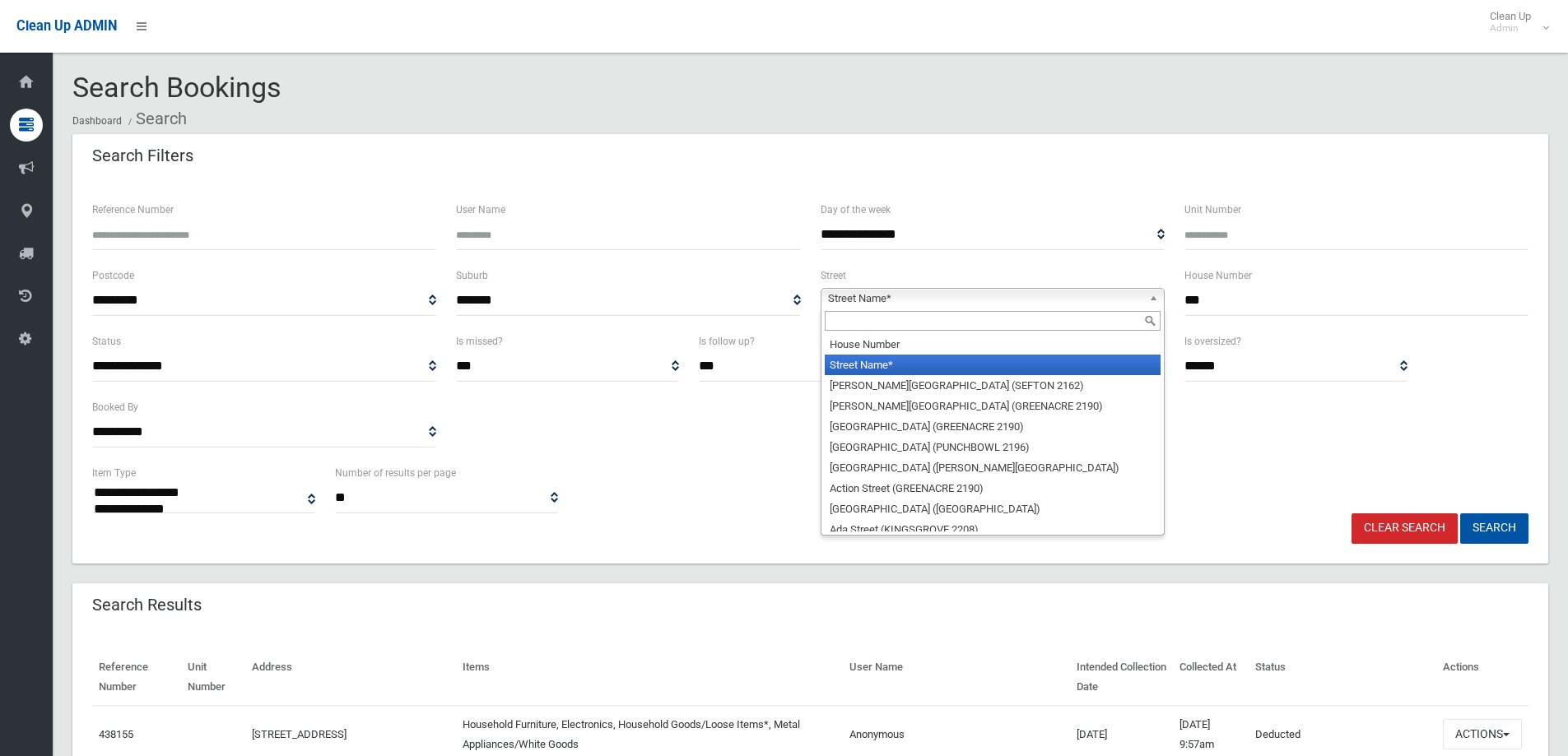
click at [873, 294] on span "Street Name*" at bounding box center [985, 298] width 314 height 19
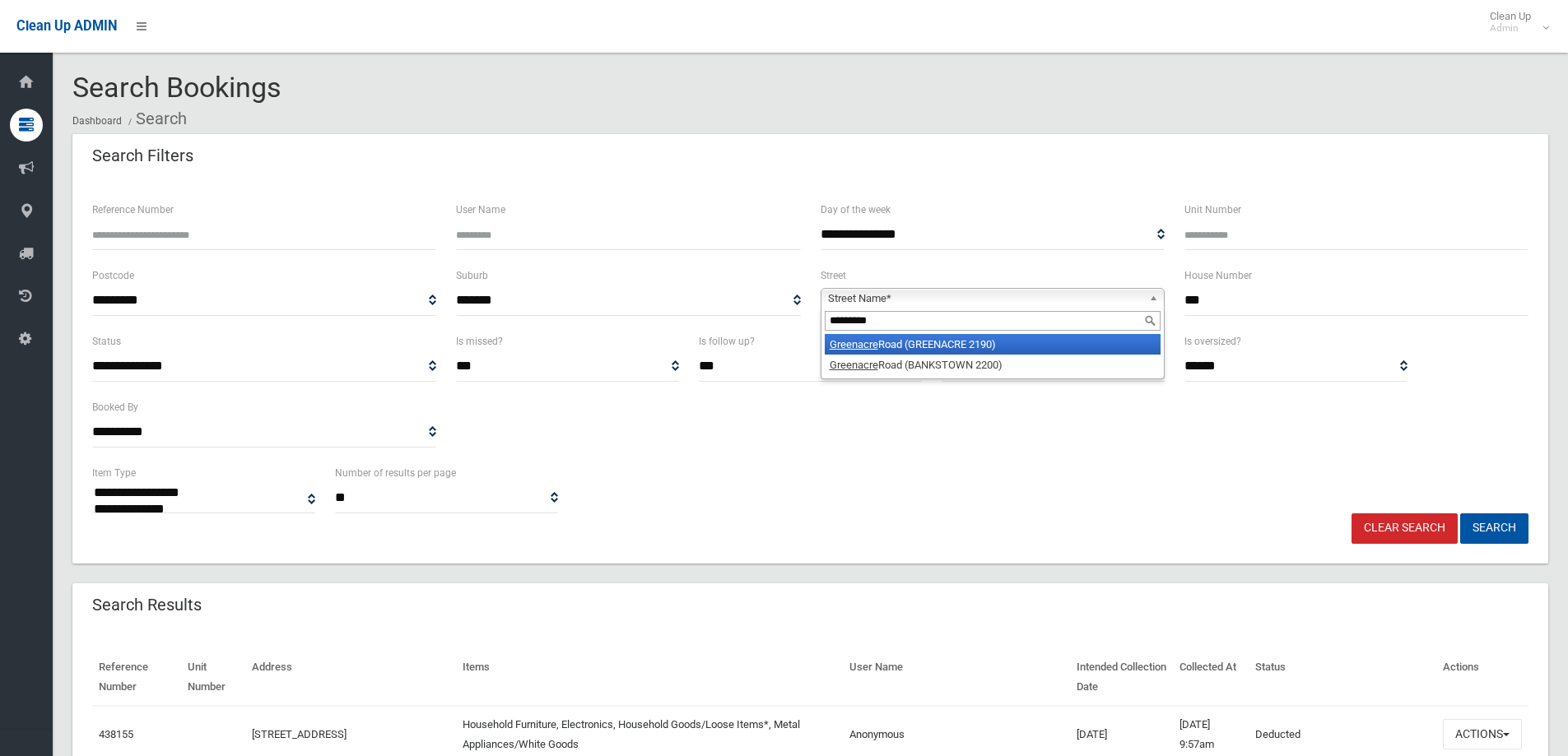
type input "*********"
click at [933, 341] on li "Greenacre Road (GREENACRE 2190)" at bounding box center [992, 344] width 335 height 20
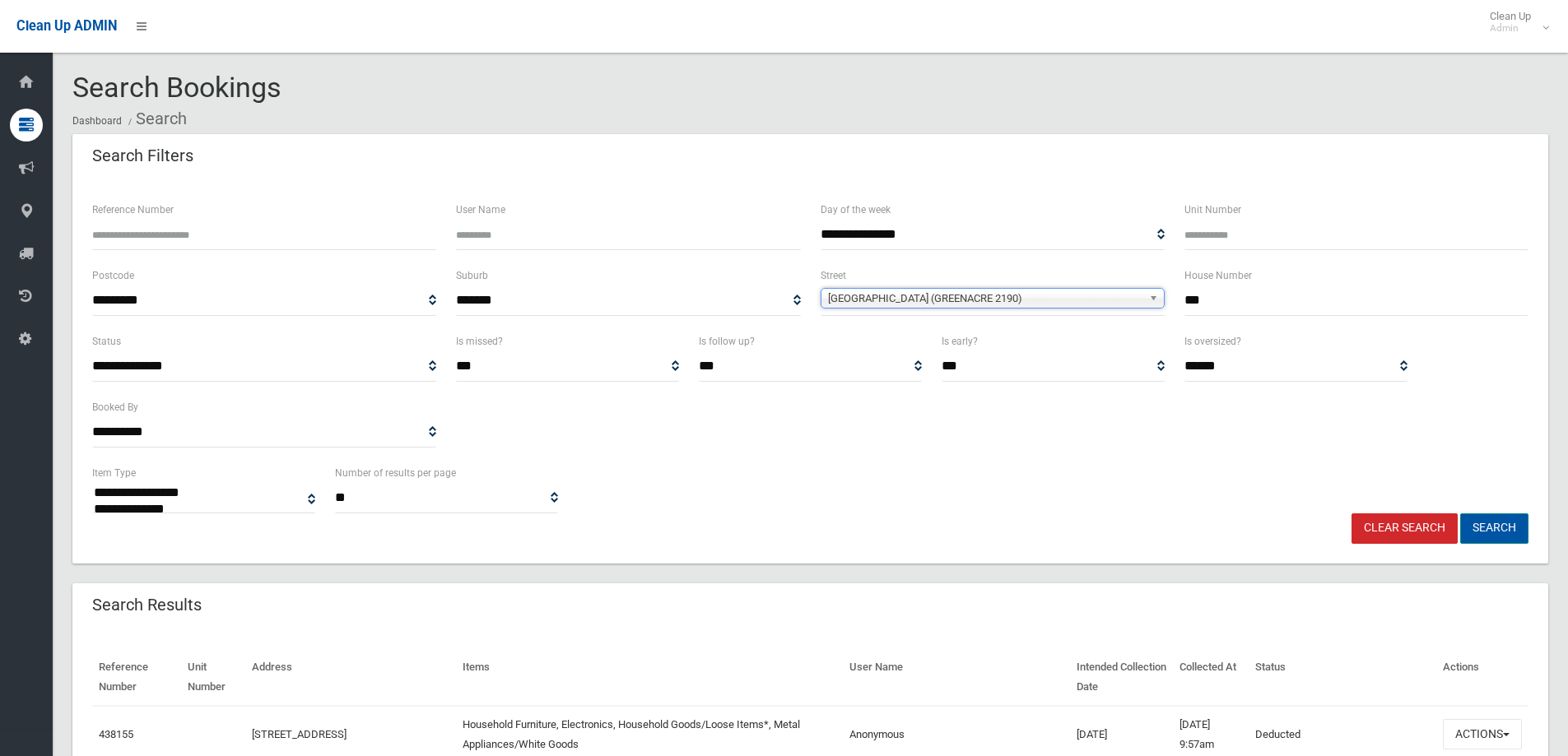
click at [1482, 524] on button "Search" at bounding box center [1494, 528] width 68 height 30
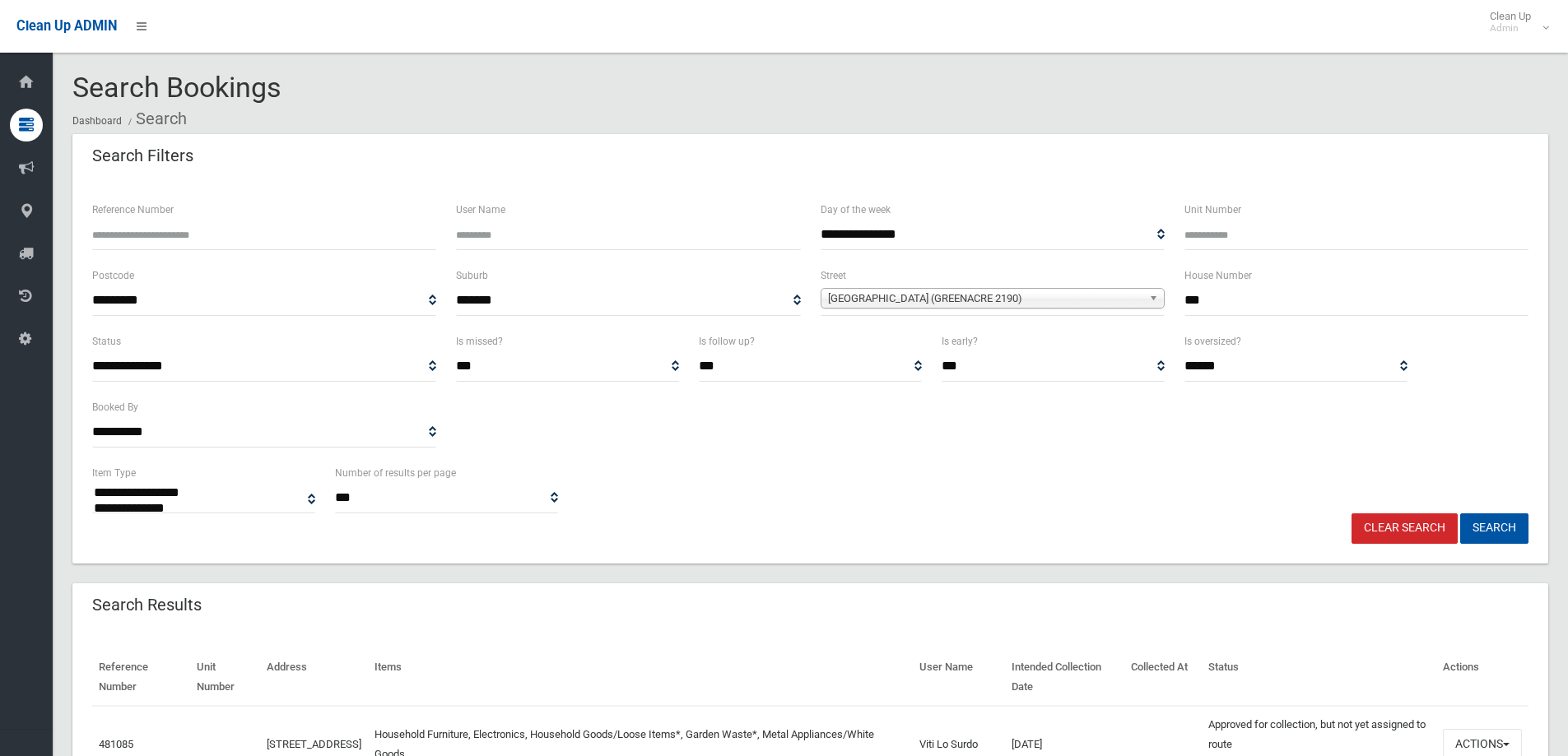
select select
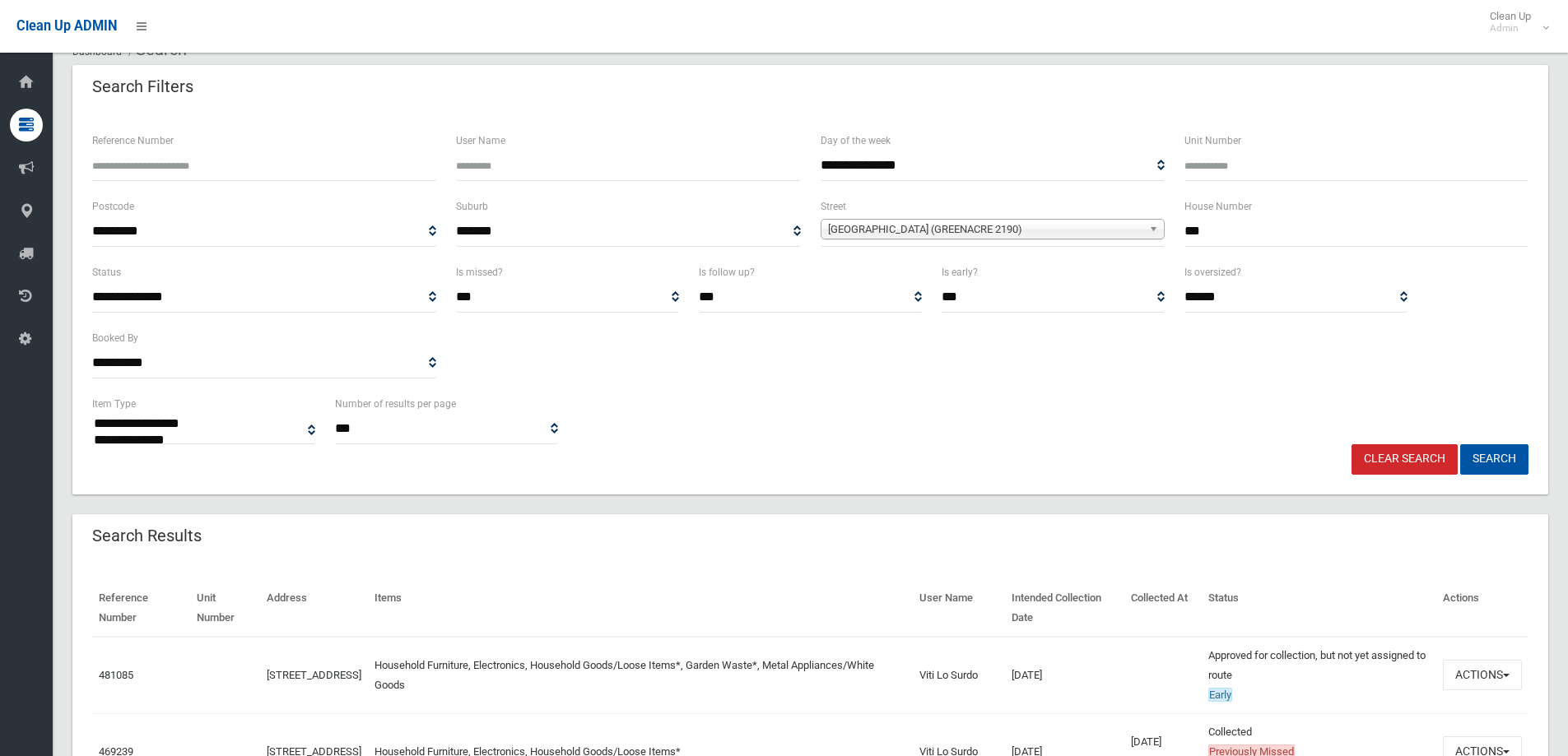
scroll to position [165, 0]
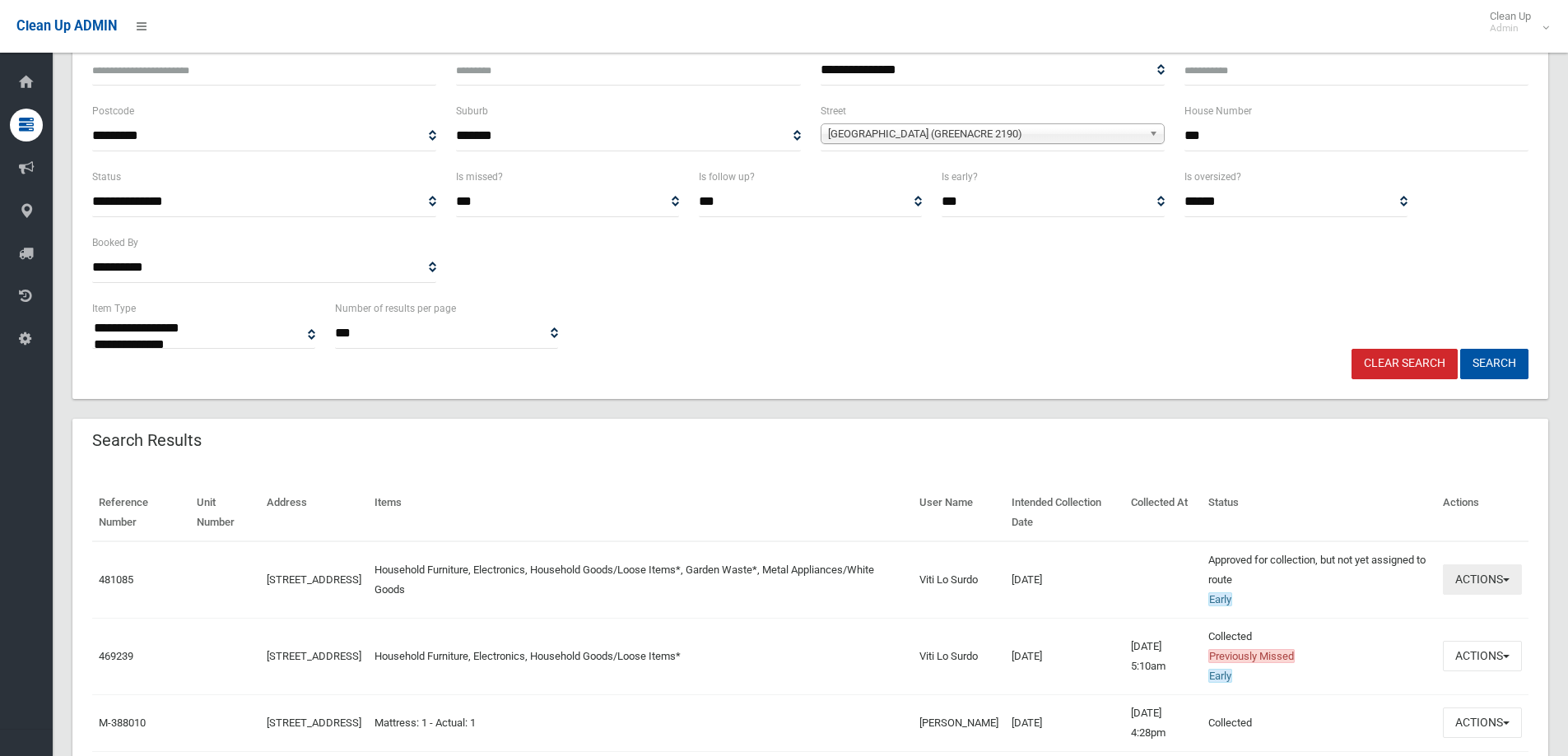
click at [1481, 578] on button "Actions" at bounding box center [1482, 579] width 79 height 30
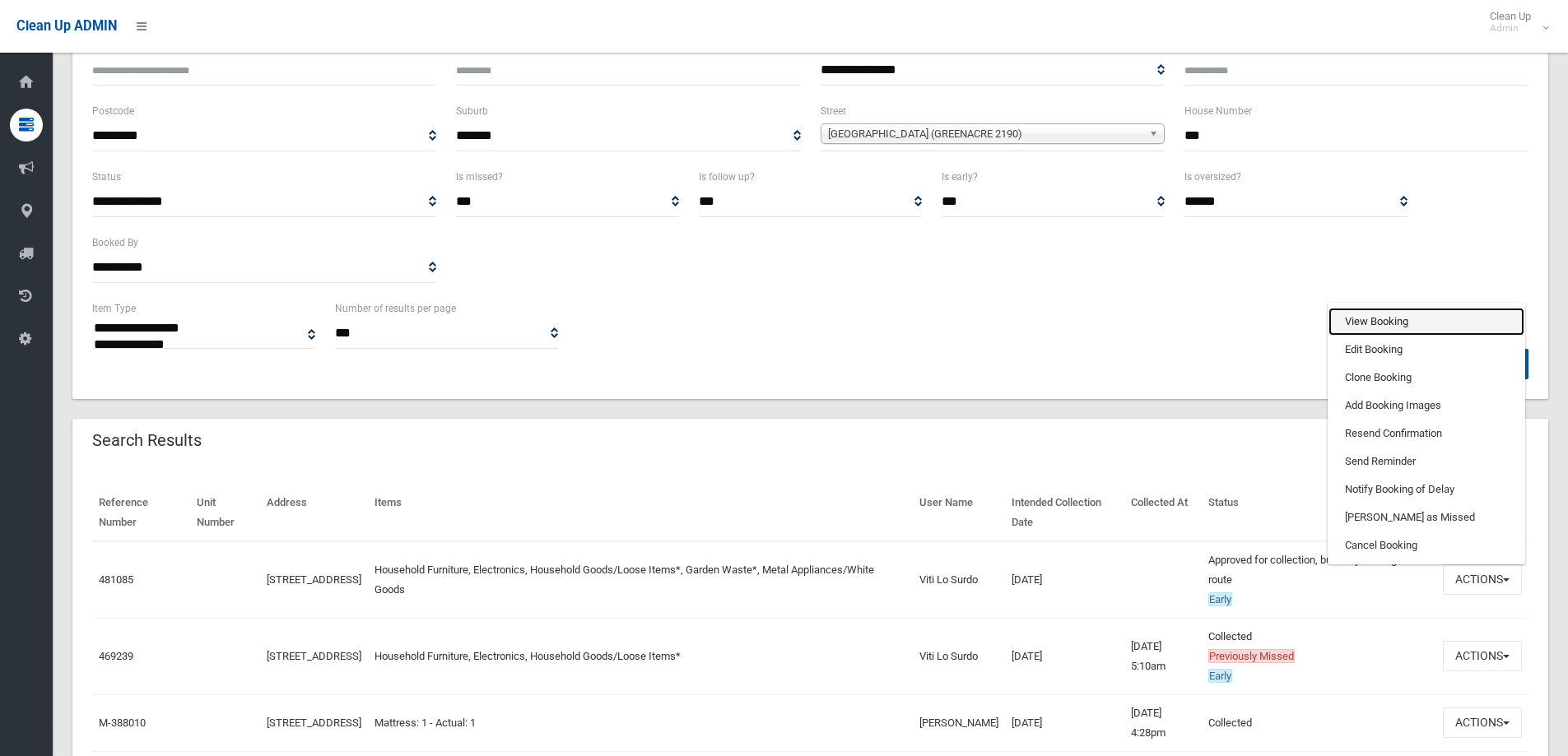
click at [1351, 320] on link "View Booking" at bounding box center [1426, 321] width 196 height 28
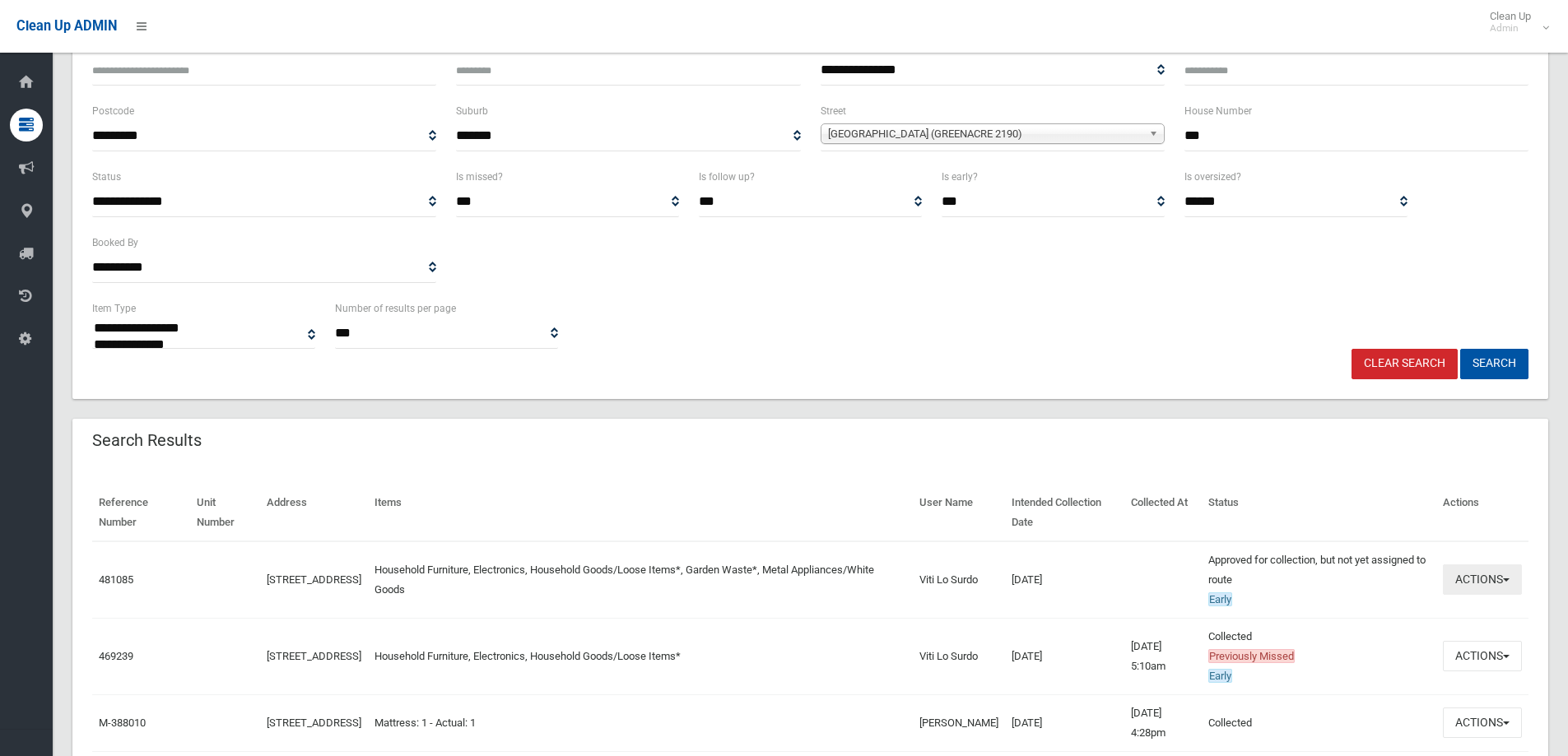
click at [1471, 585] on button "Actions" at bounding box center [1482, 579] width 79 height 30
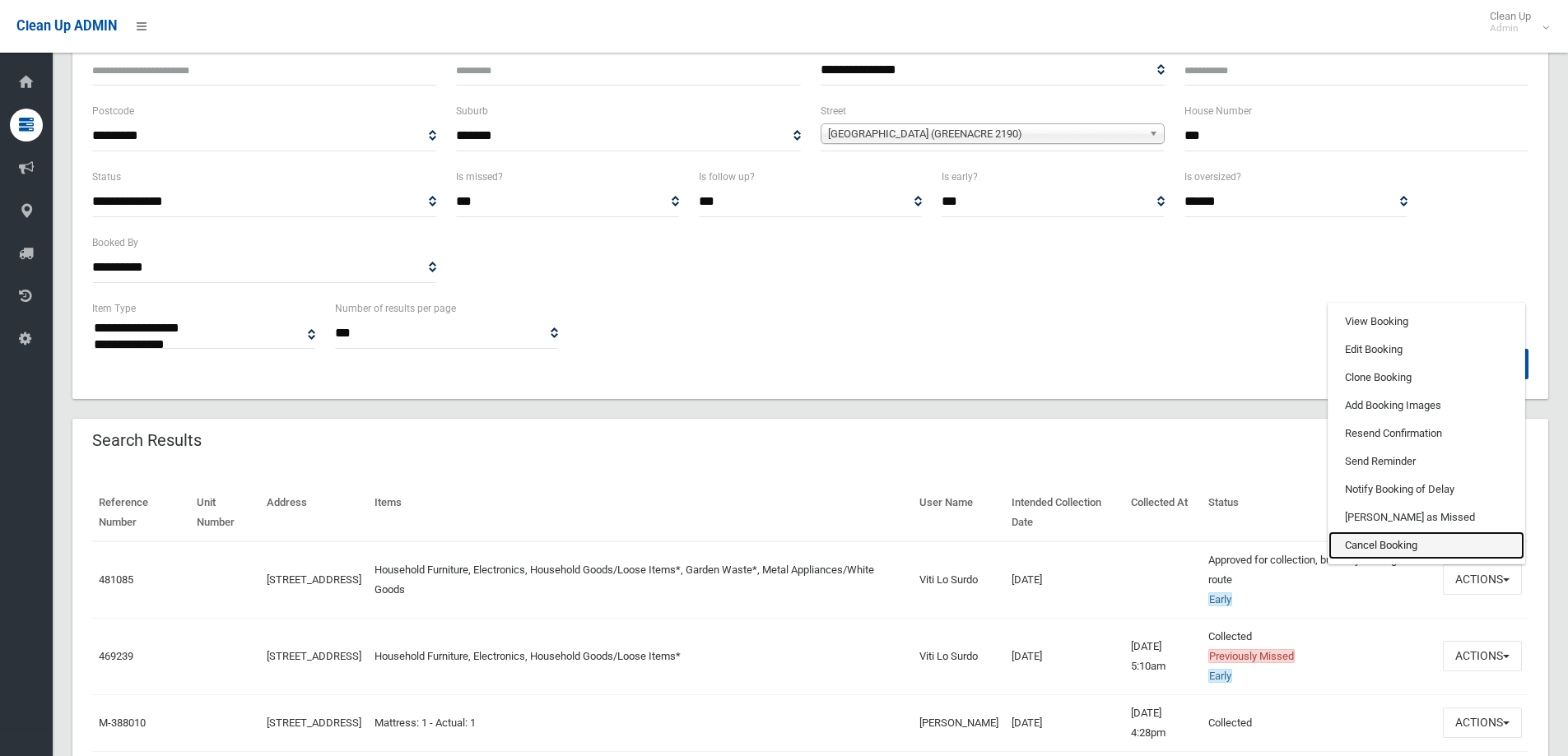
click at [1361, 542] on link "Cancel Booking" at bounding box center [1426, 545] width 196 height 28
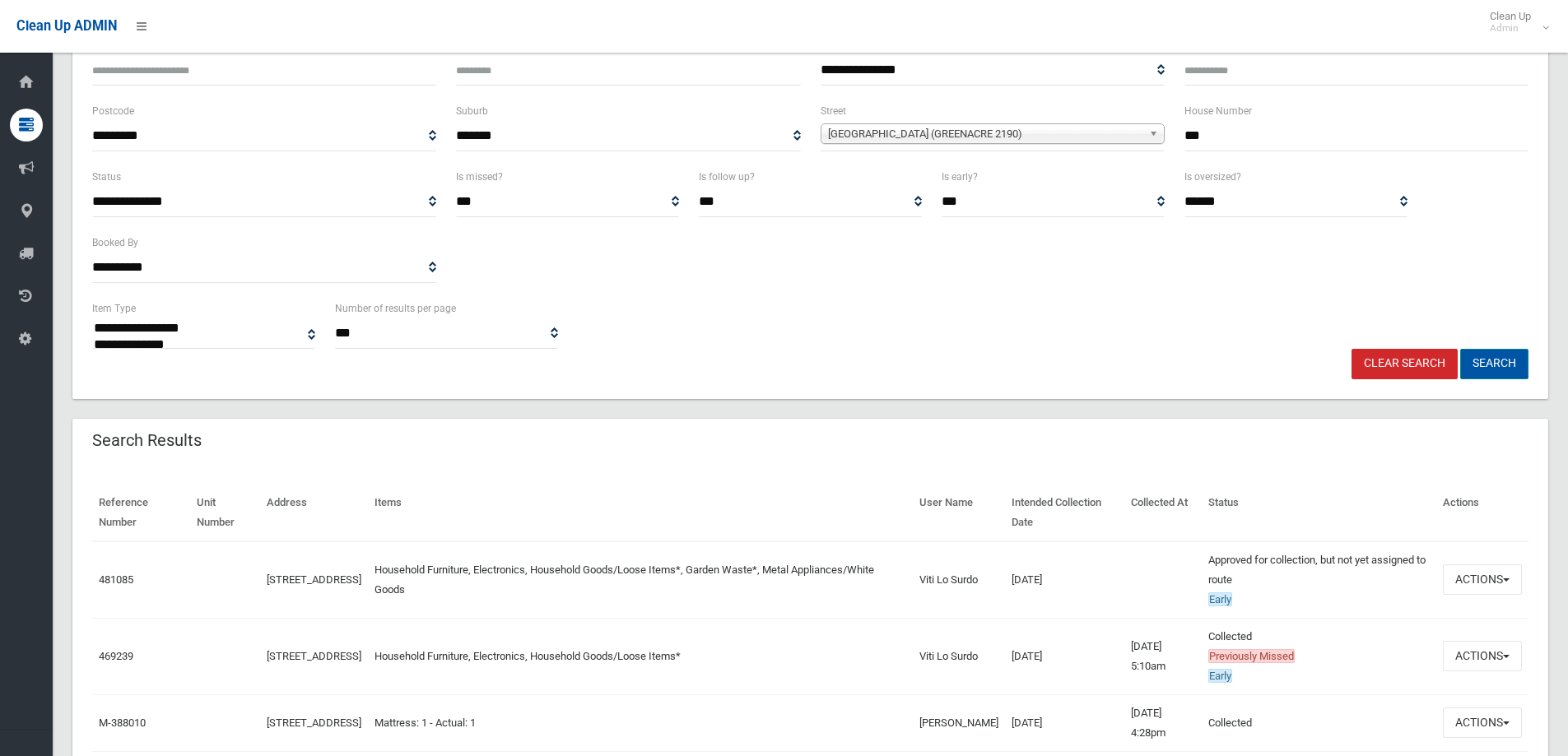
click at [1492, 362] on button "Search" at bounding box center [1494, 364] width 68 height 30
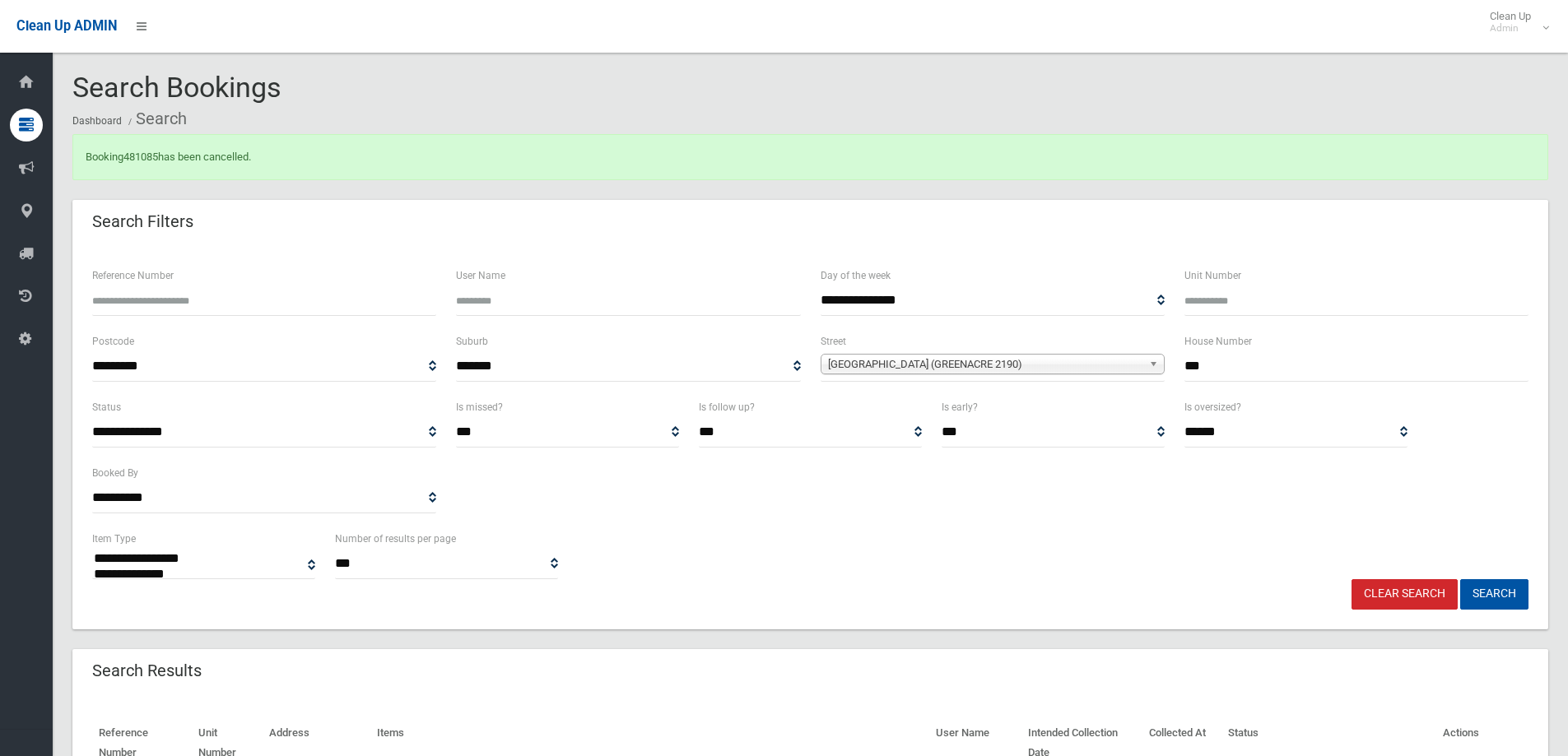
select select
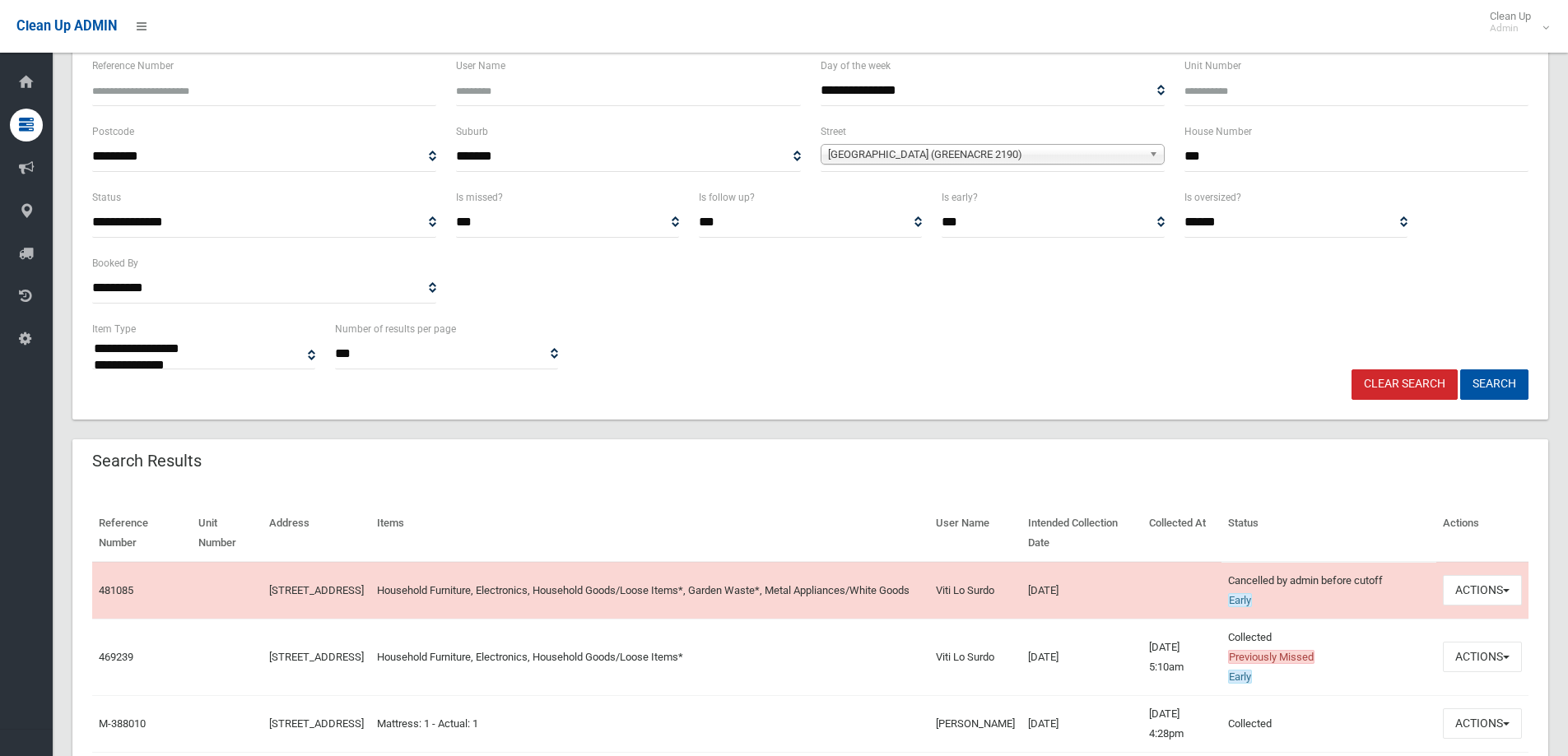
scroll to position [247, 0]
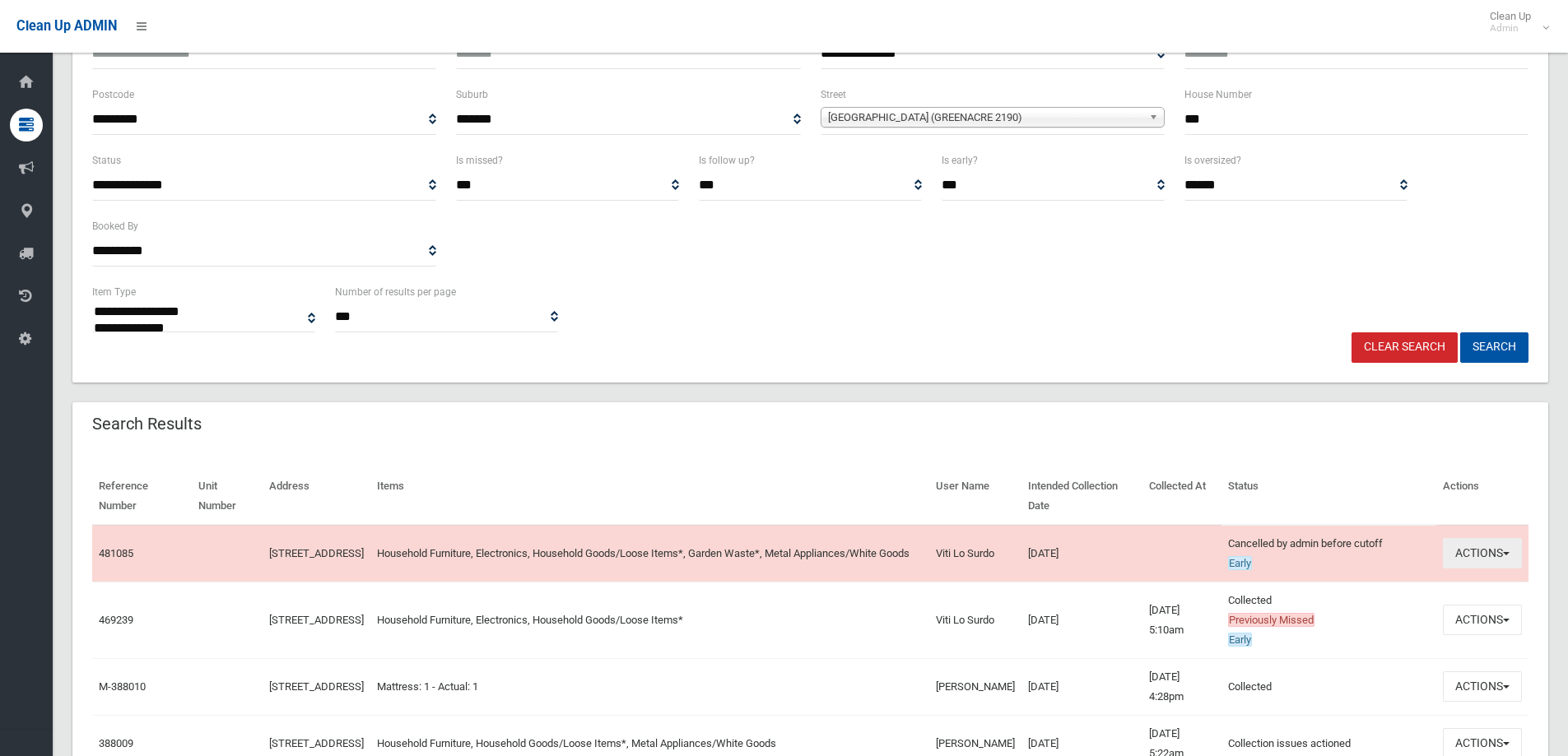
click at [1486, 556] on button "Actions" at bounding box center [1482, 552] width 79 height 30
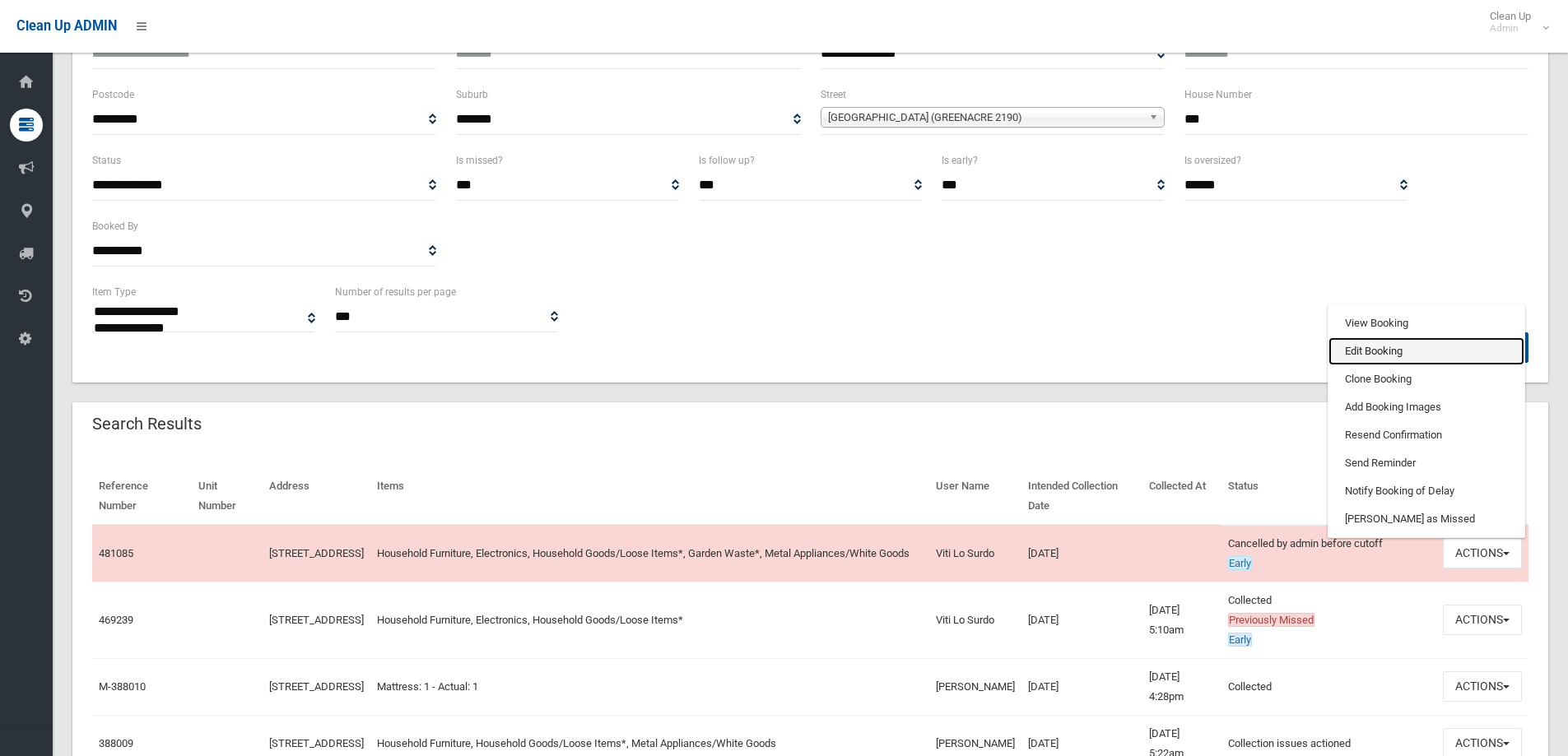
click at [1363, 349] on link "Edit Booking" at bounding box center [1426, 351] width 196 height 28
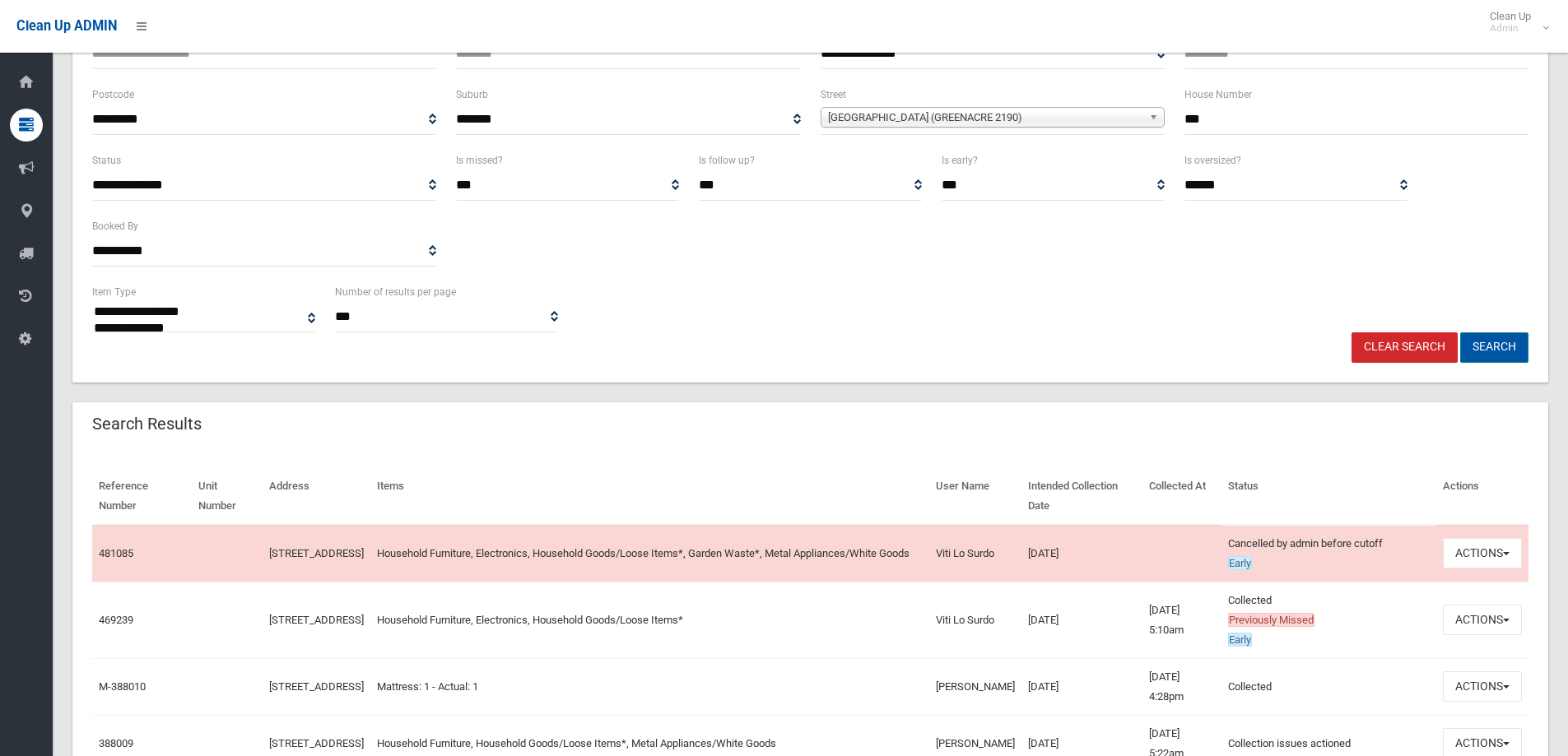
click at [1490, 343] on button "Search" at bounding box center [1494, 347] width 68 height 30
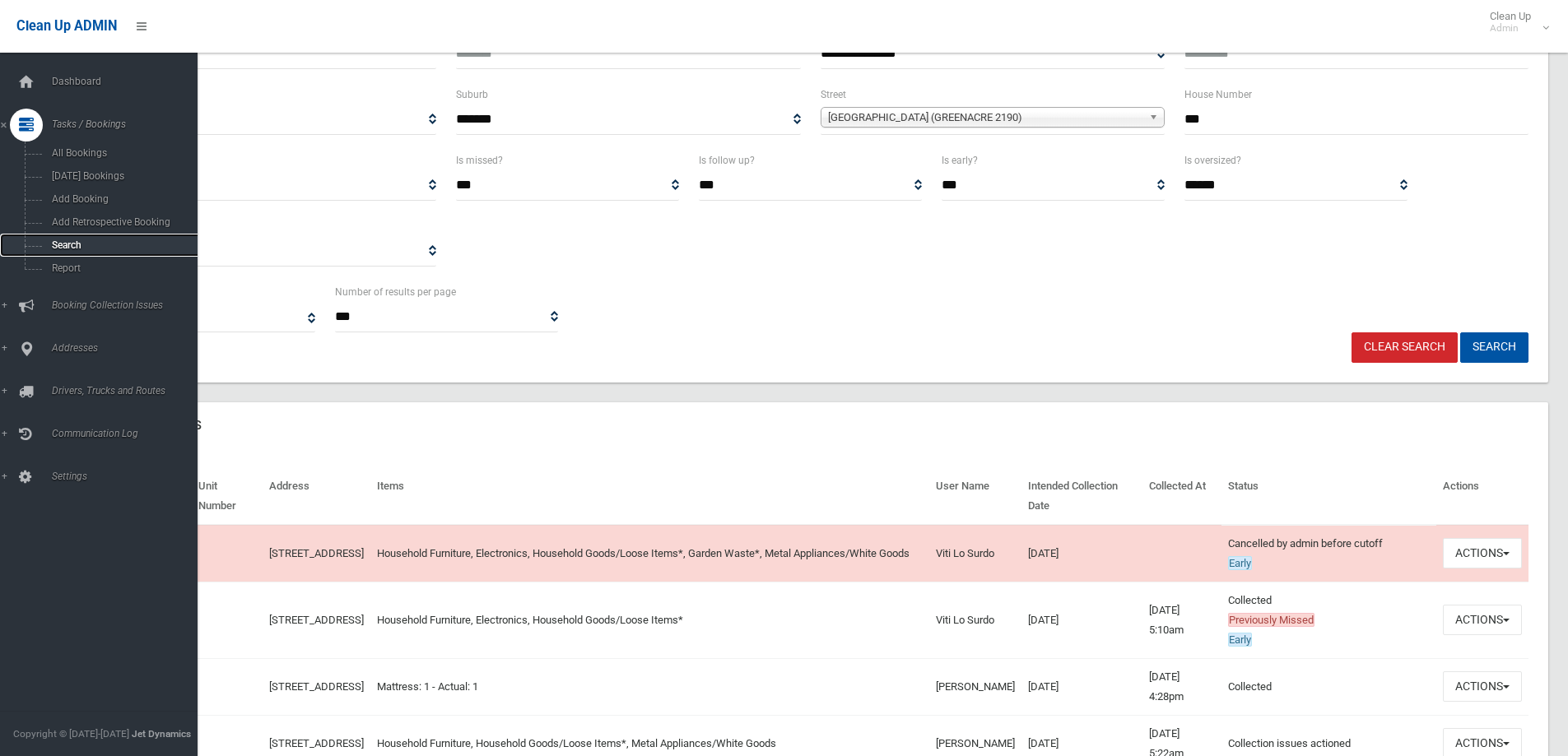
click at [63, 243] on span "Search" at bounding box center [122, 245] width 149 height 12
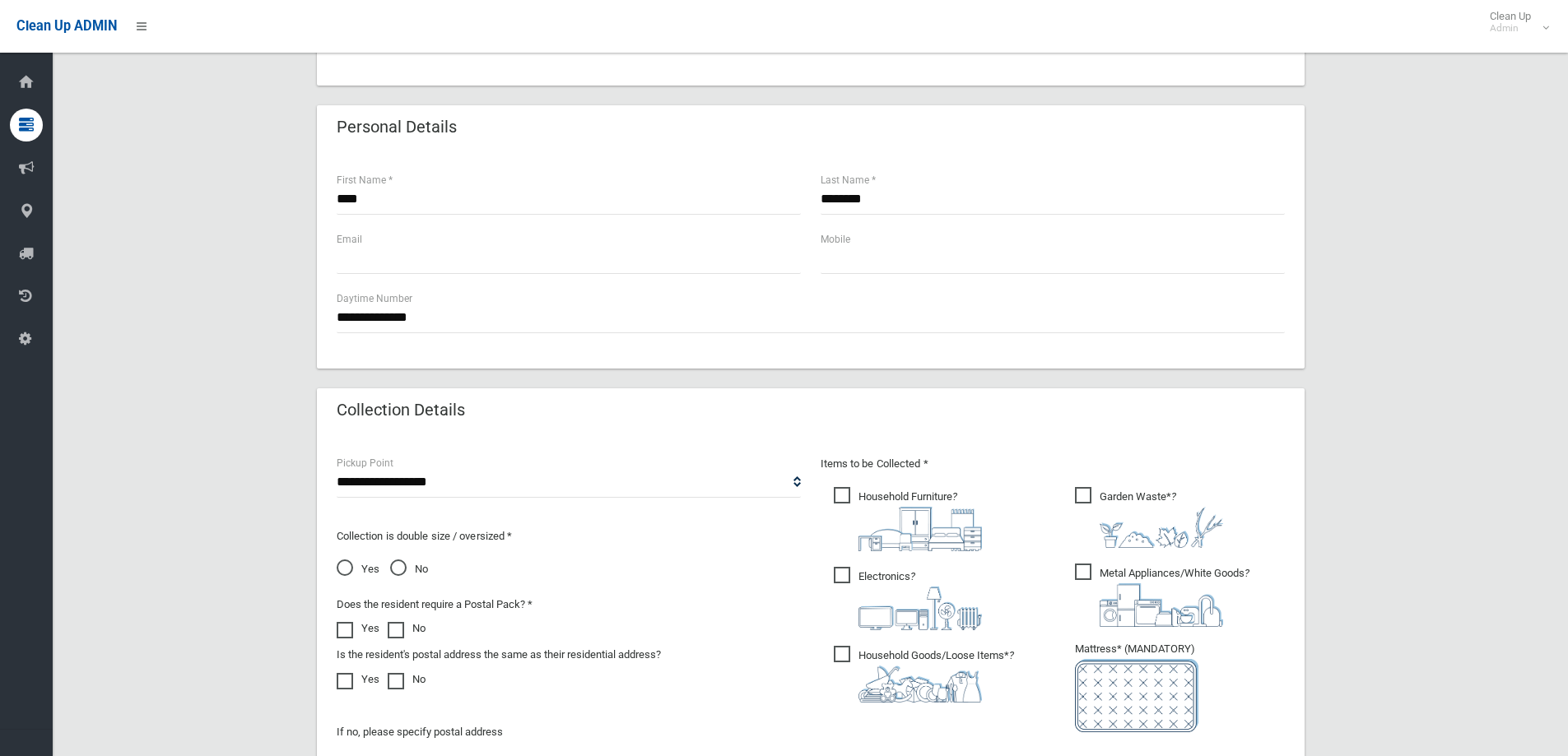
scroll to position [872, 0]
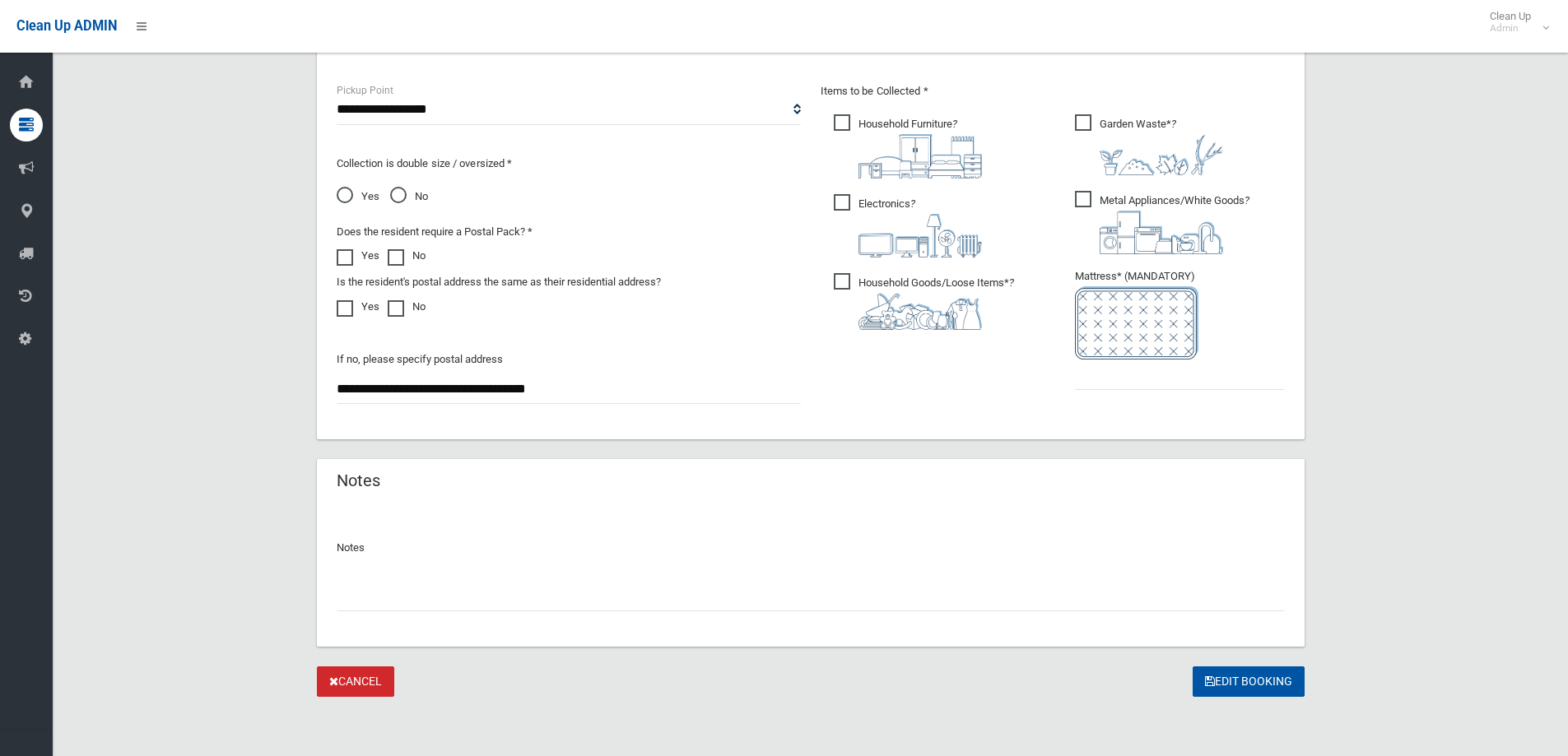
click at [362, 596] on input "text" at bounding box center [810, 596] width 948 height 30
type input "**********"
click at [1153, 366] on input "text" at bounding box center [1180, 374] width 210 height 30
type input "*"
drag, startPoint x: 1222, startPoint y: 681, endPoint x: 1213, endPoint y: 658, distance: 24.7
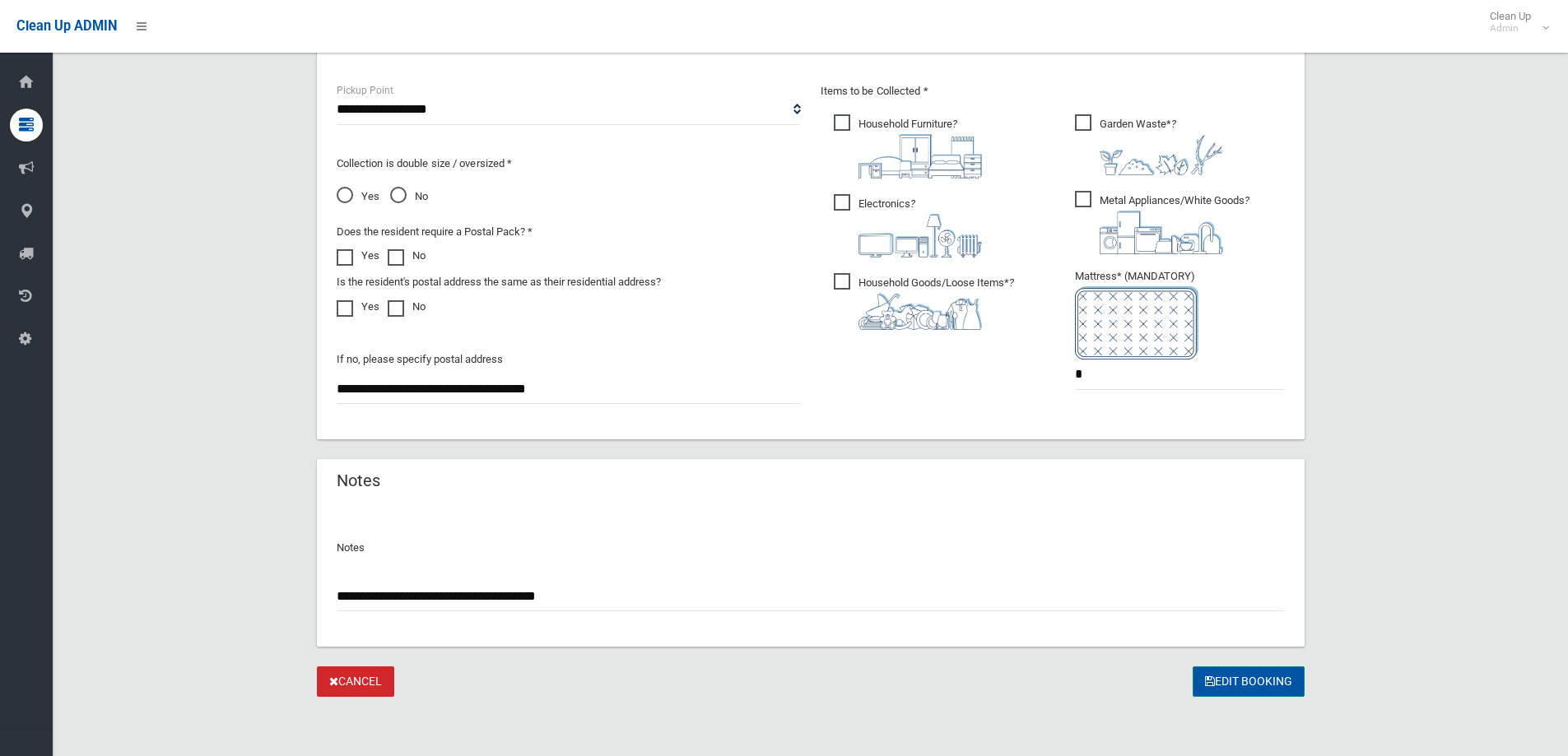
click at [1214, 680] on button "Edit Booking" at bounding box center [1247, 680] width 111 height 30
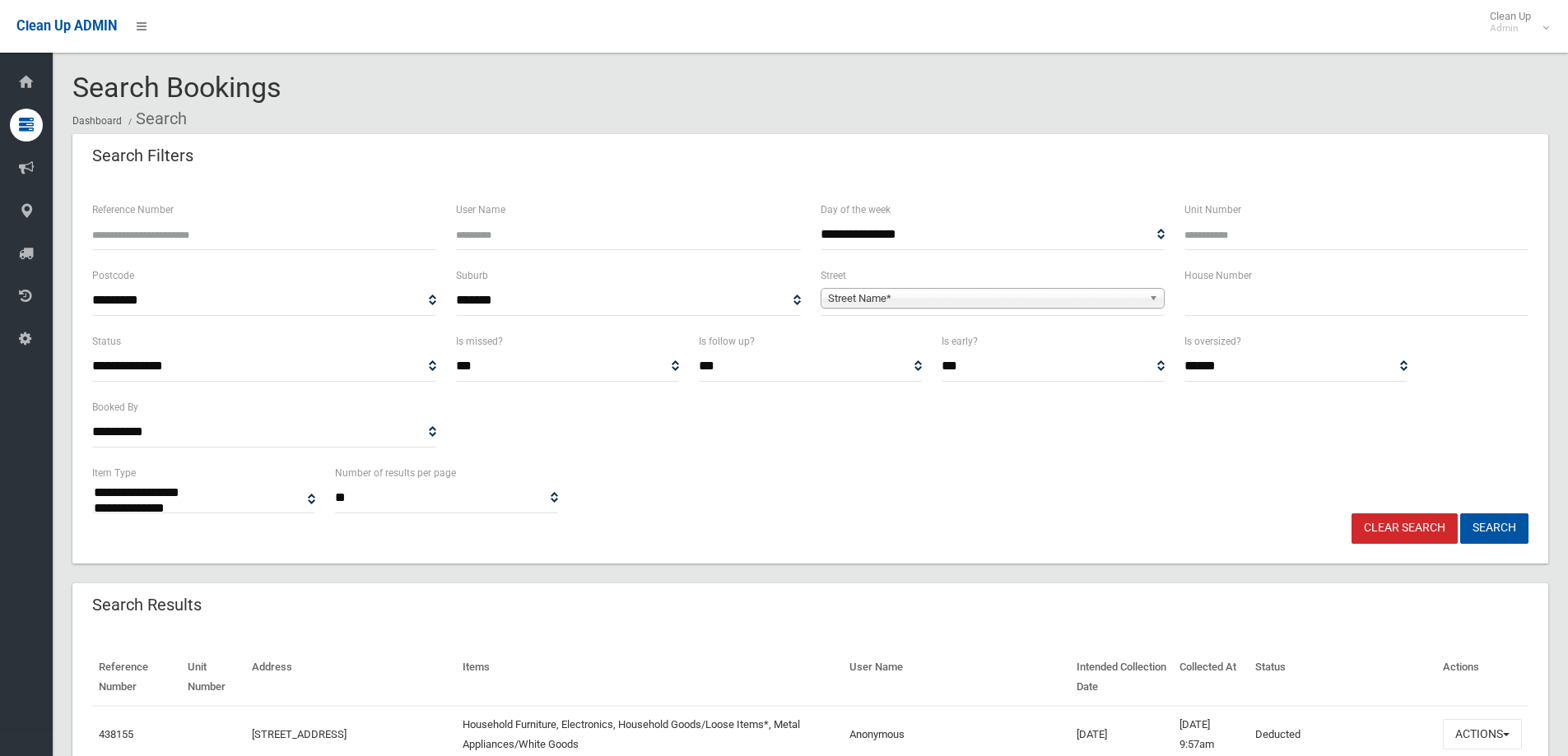
select select
